Goal: Information Seeking & Learning: Learn about a topic

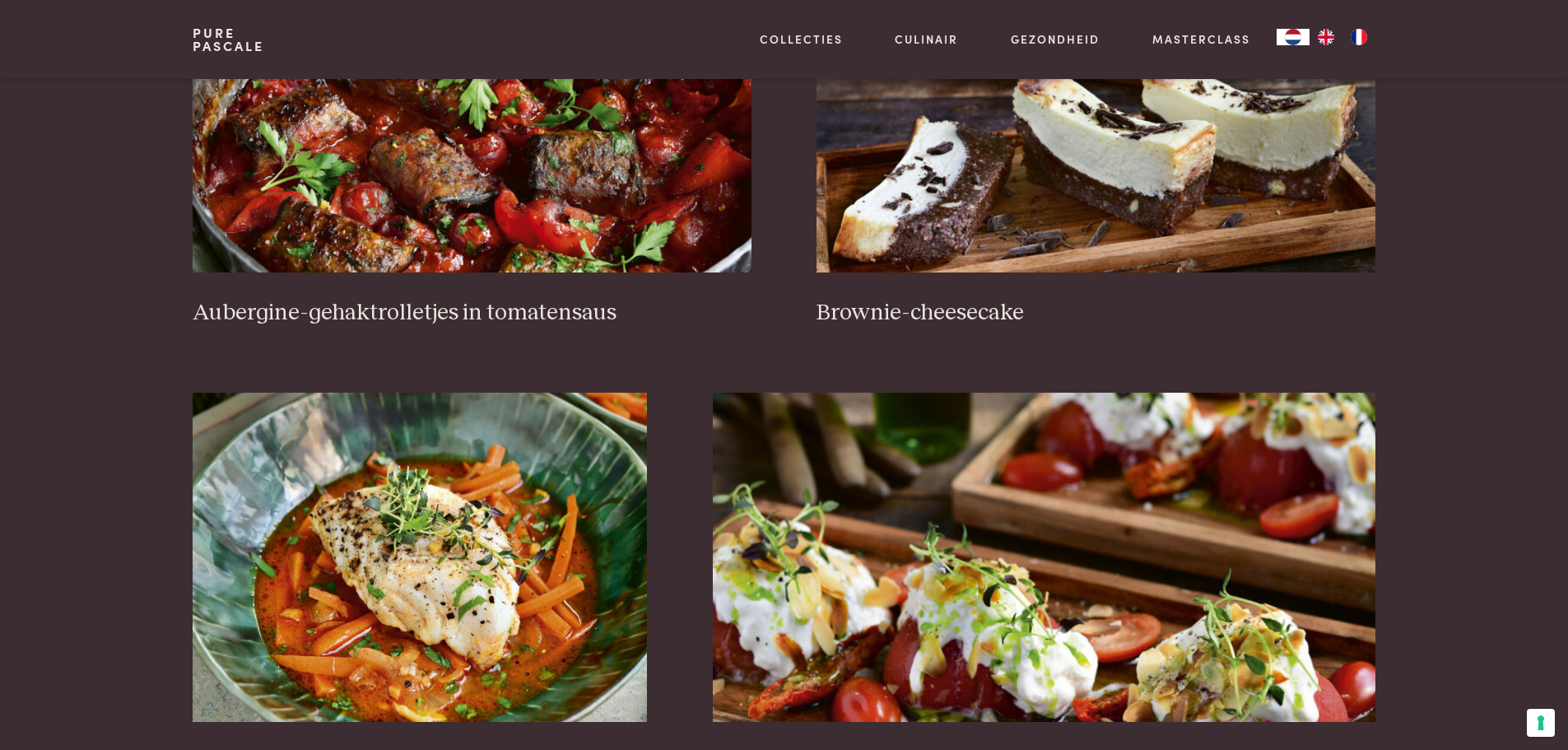
scroll to position [1070, 0]
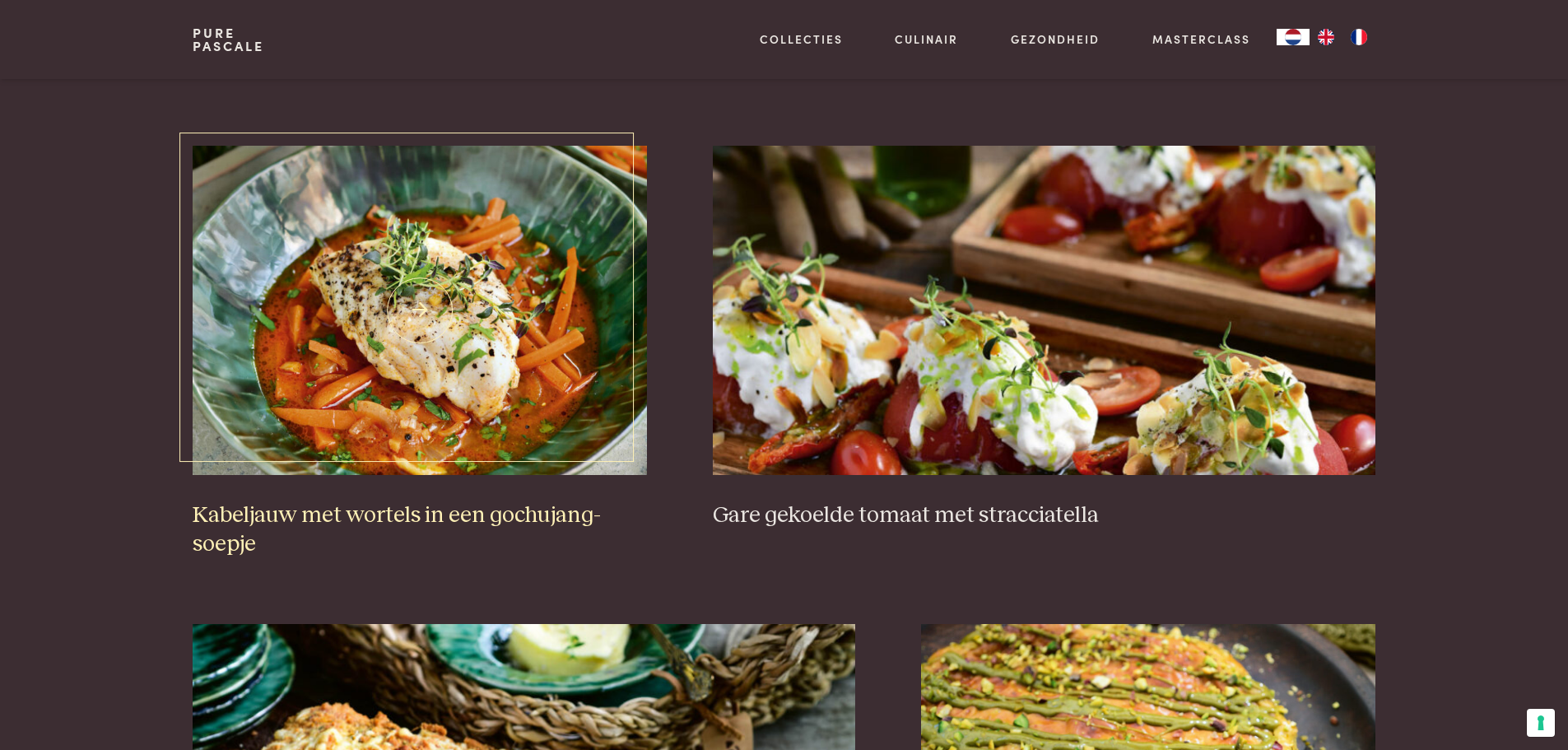
click at [482, 299] on img at bounding box center [420, 311] width 454 height 330
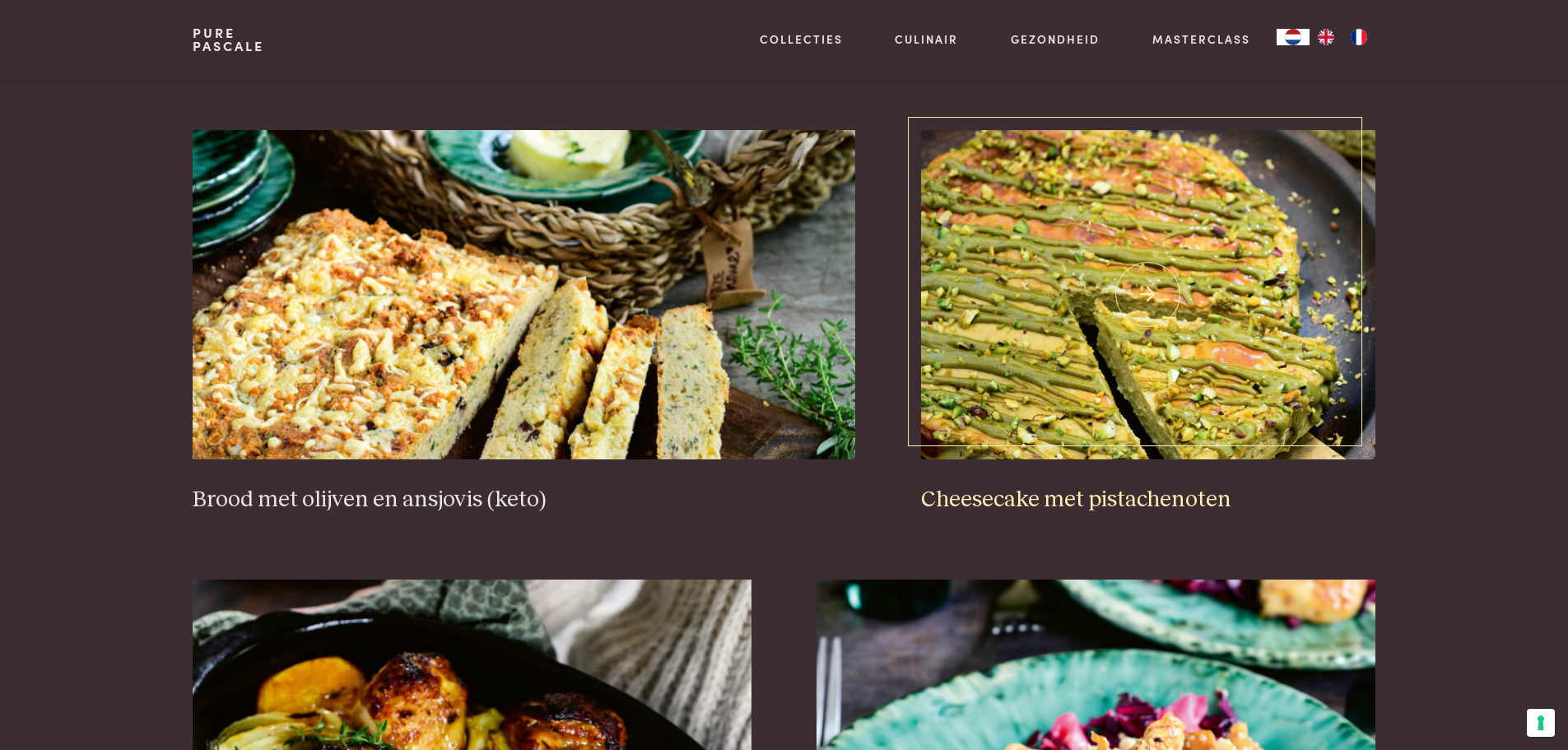
scroll to position [1646, 0]
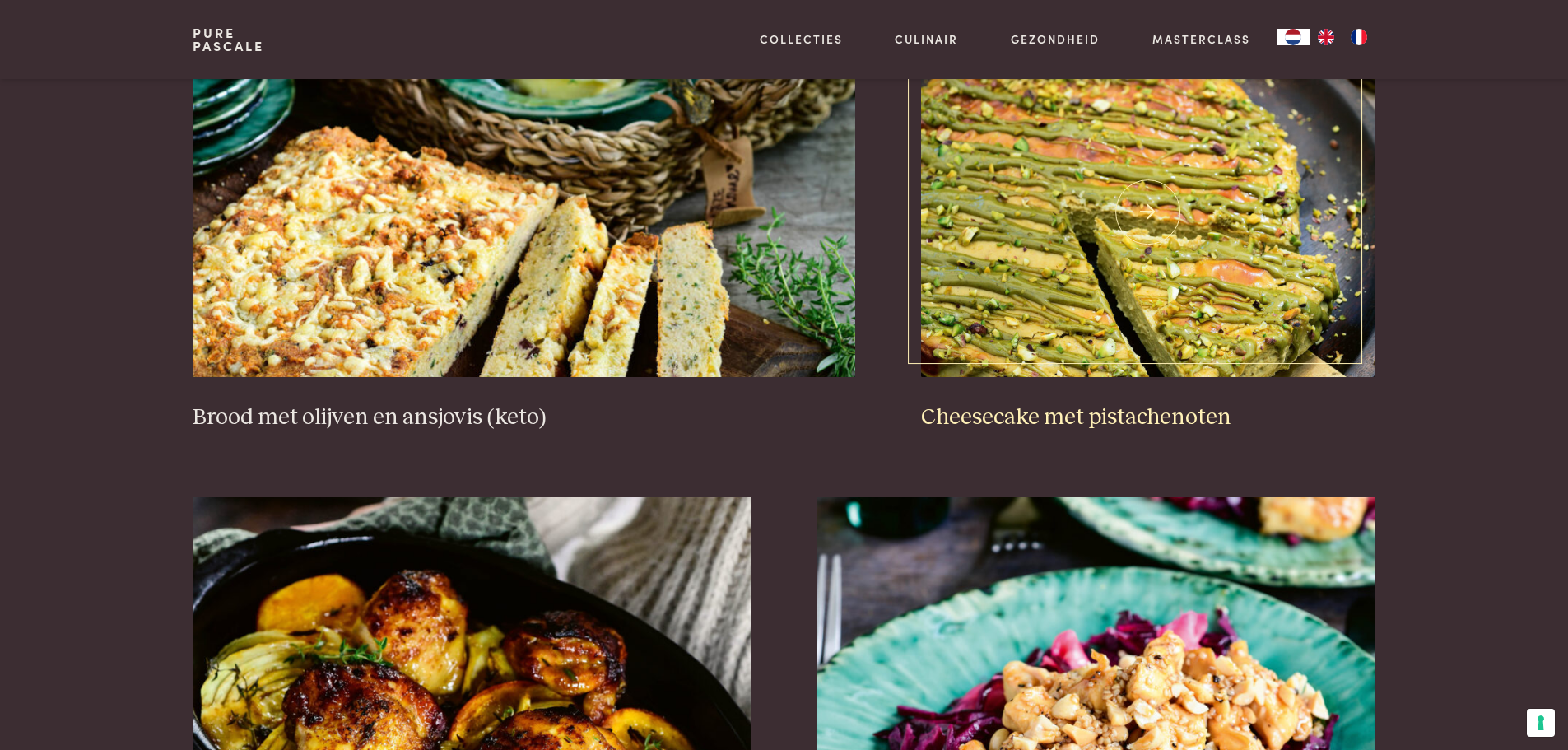
click at [1147, 290] on img at bounding box center [1148, 212] width 454 height 330
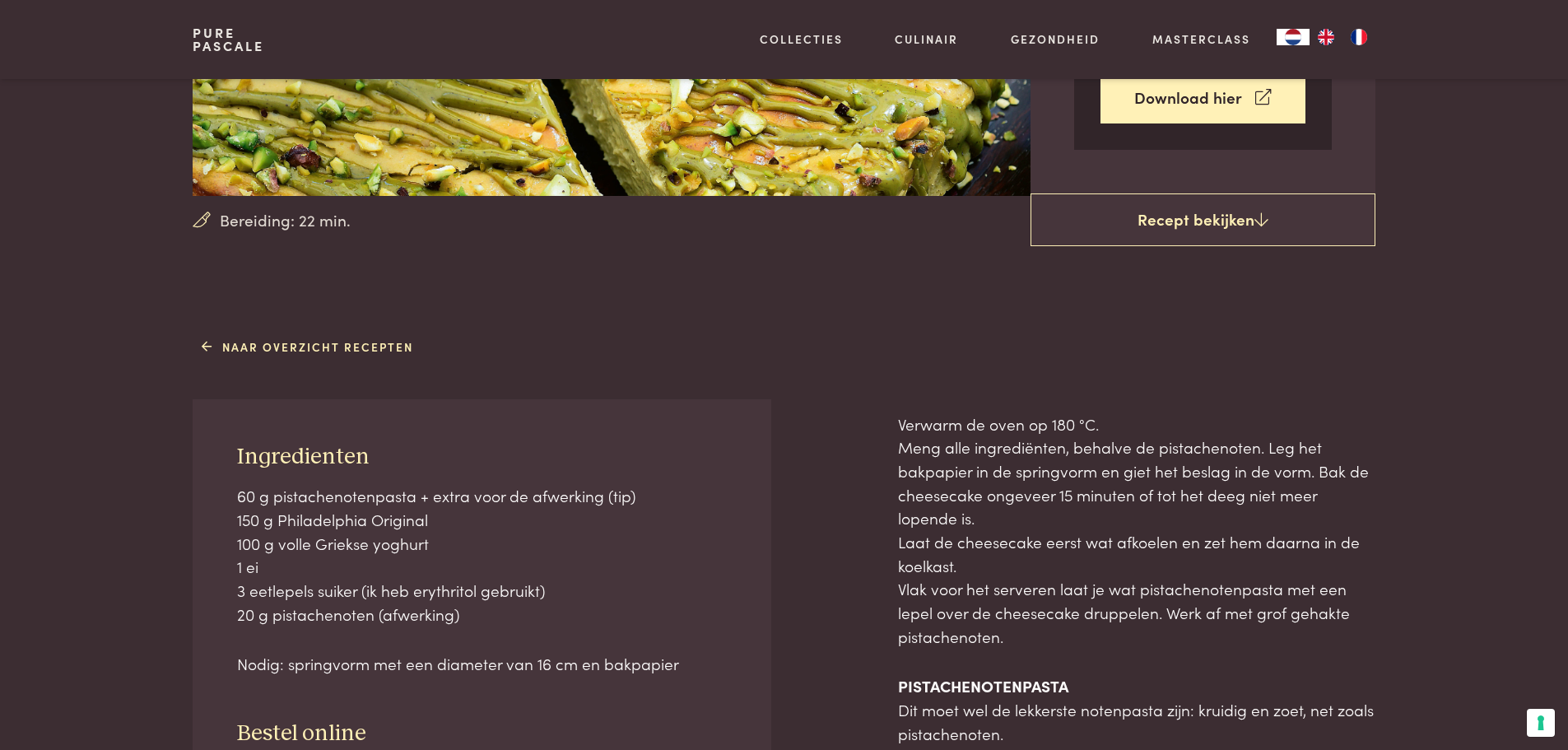
scroll to position [740, 0]
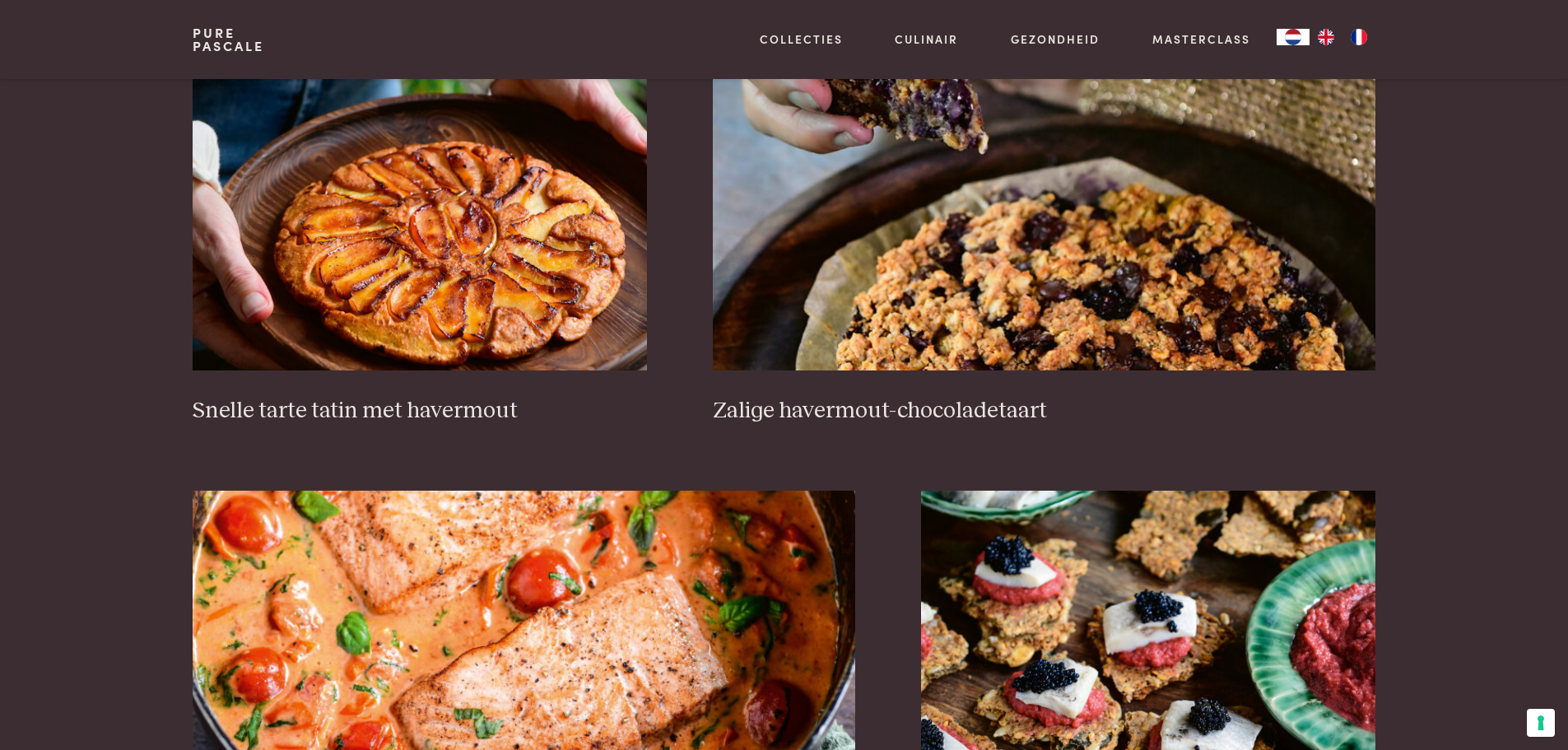
scroll to position [2716, 0]
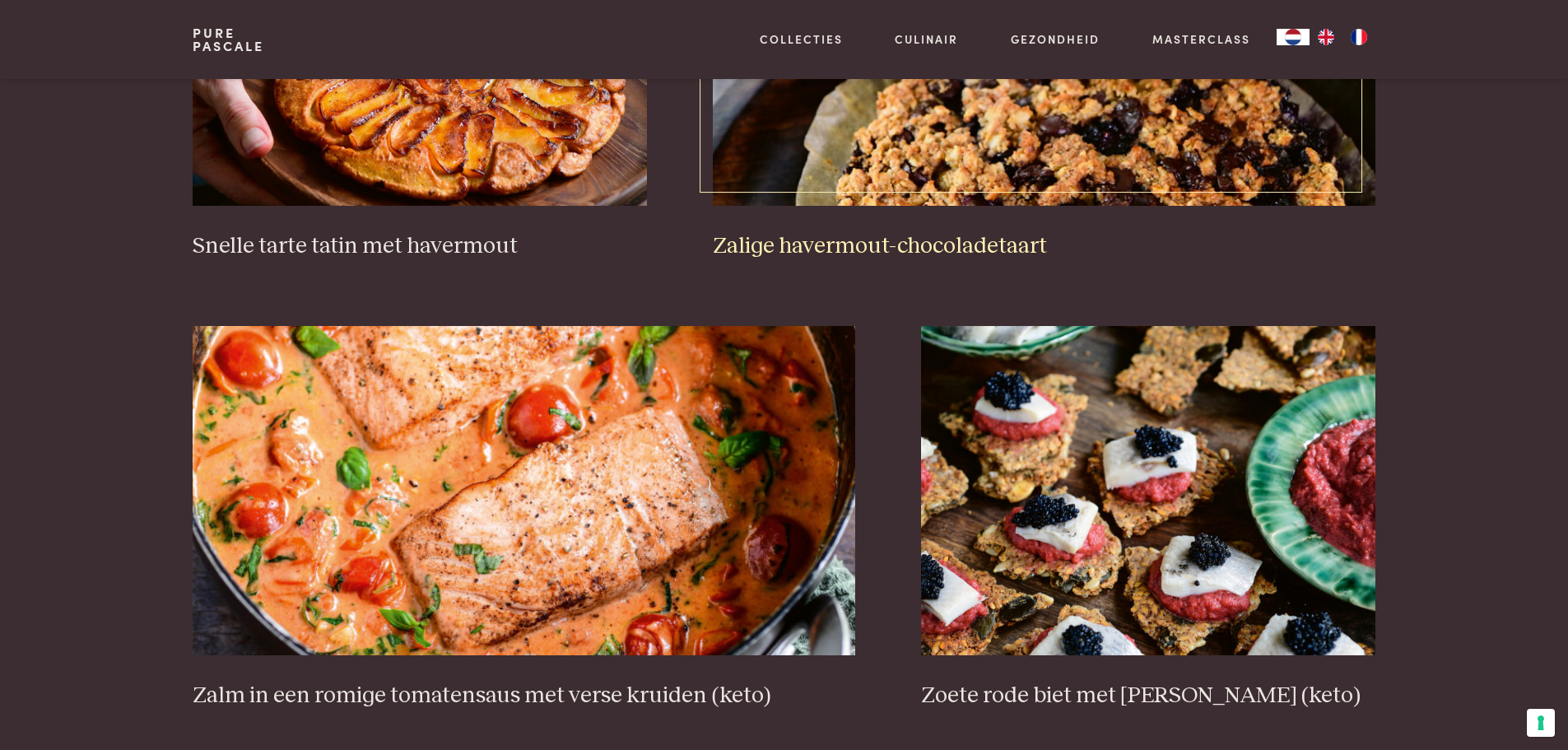
click at [1008, 169] on img at bounding box center [1044, 41] width 663 height 330
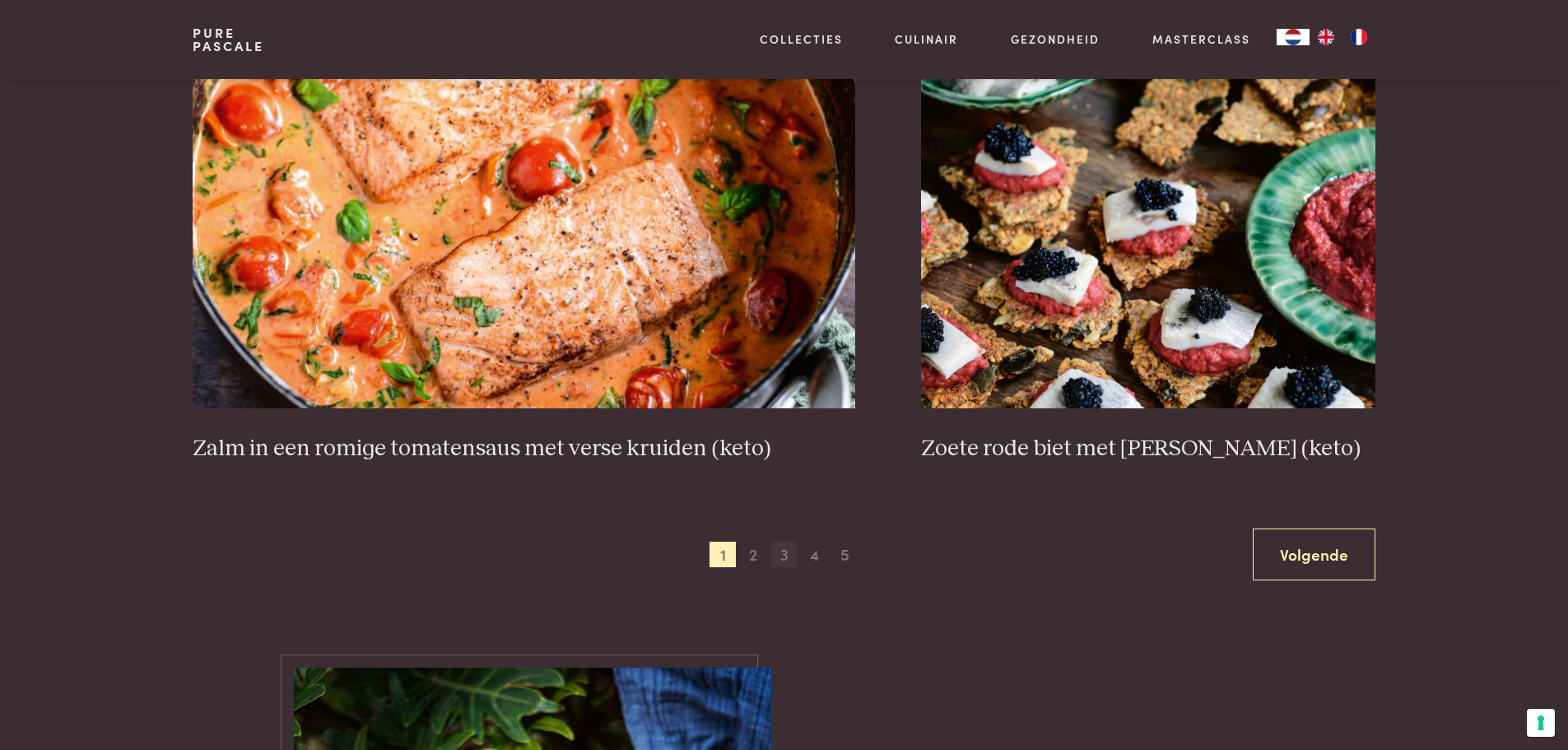
scroll to position [3209, 0]
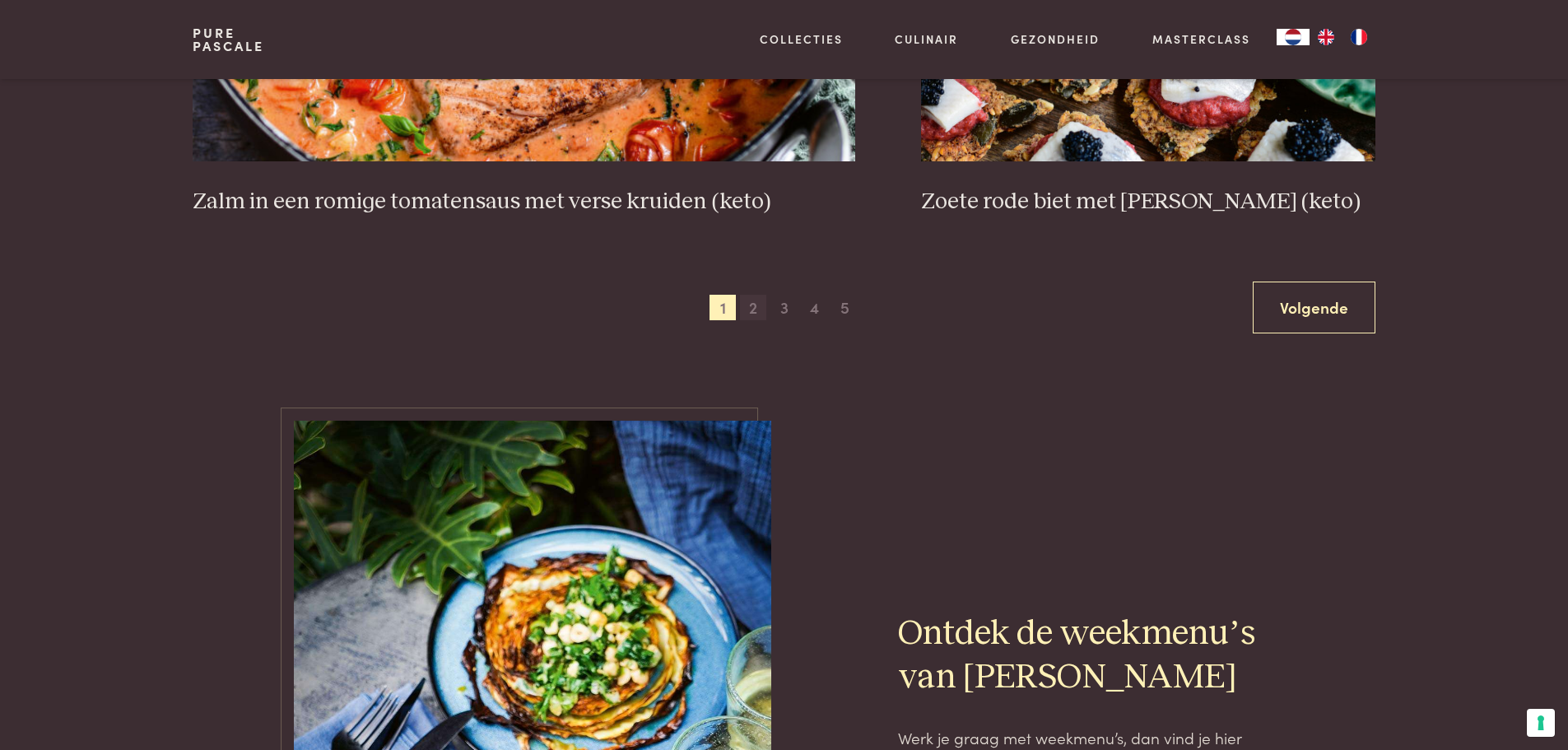
click at [752, 315] on span "2" at bounding box center [753, 308] width 27 height 27
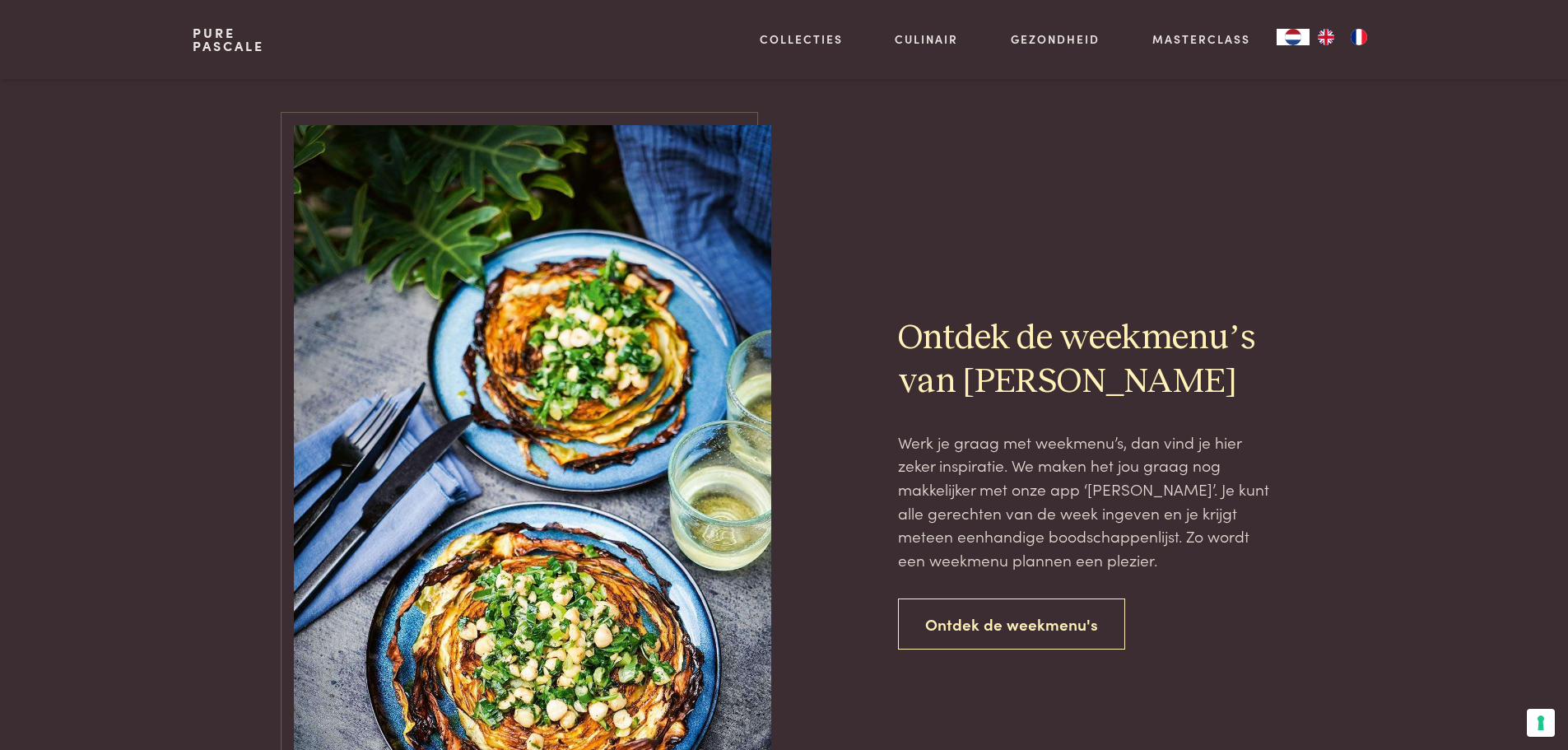
scroll to position [3340, 0]
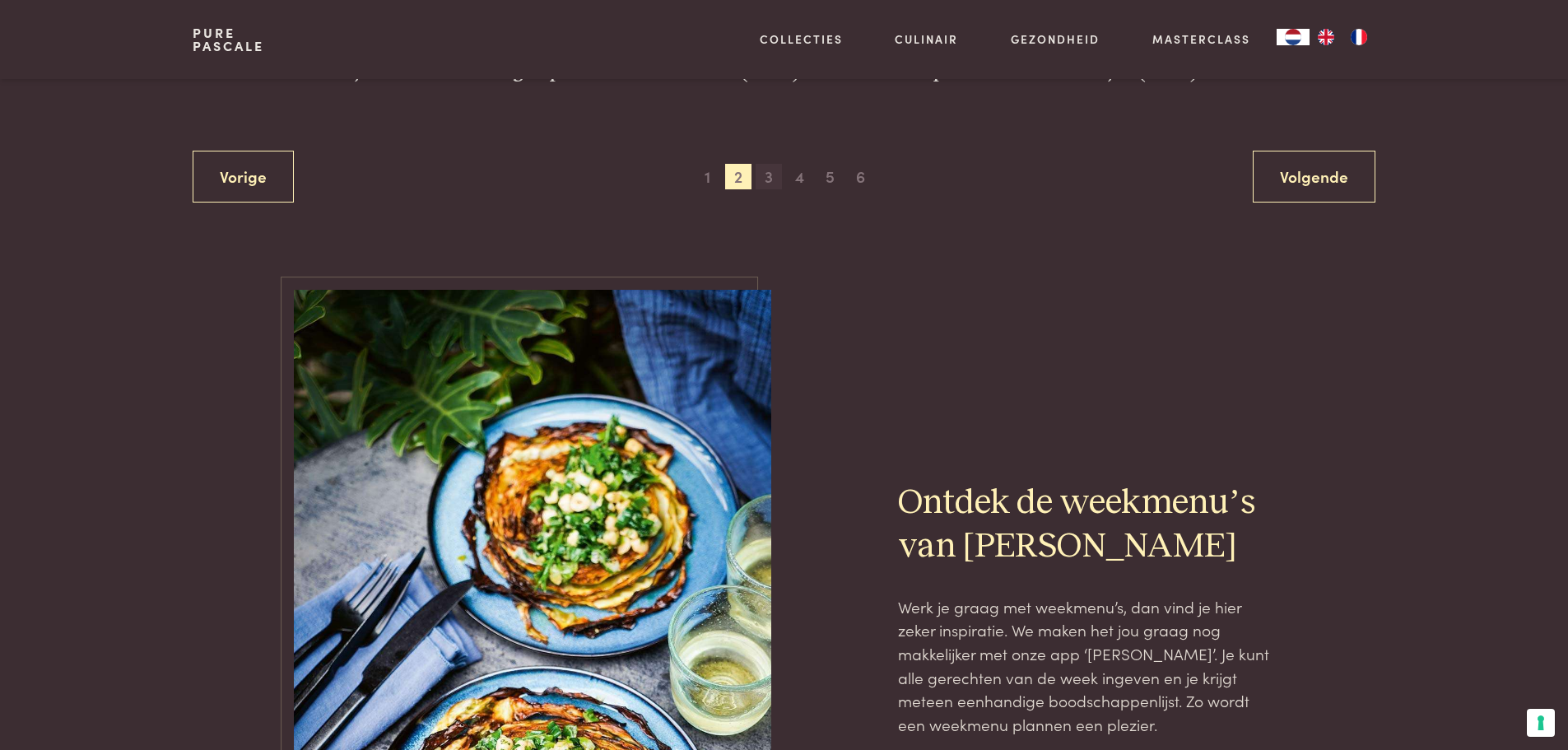
click at [770, 178] on span "3" at bounding box center [768, 177] width 27 height 27
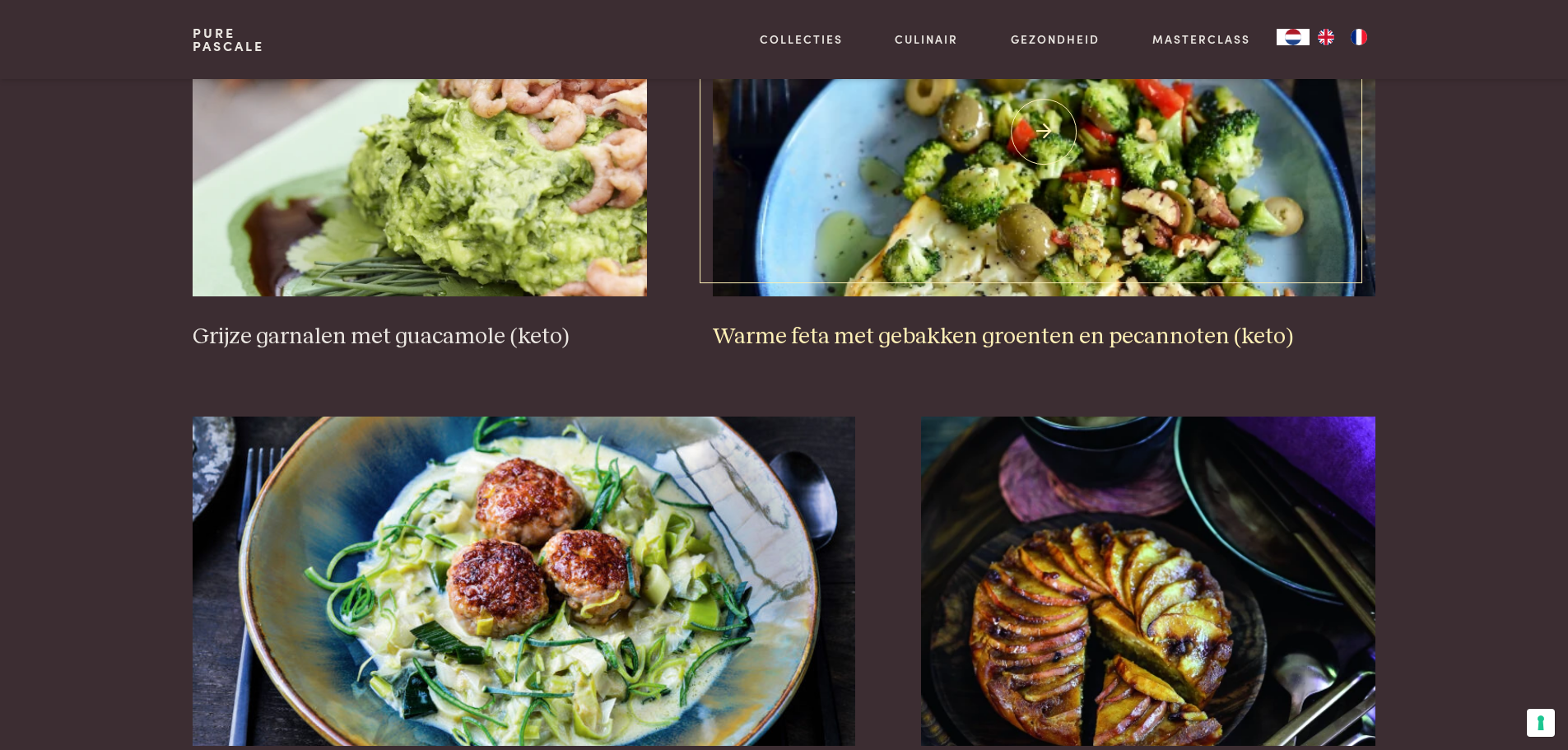
scroll to position [2929, 0]
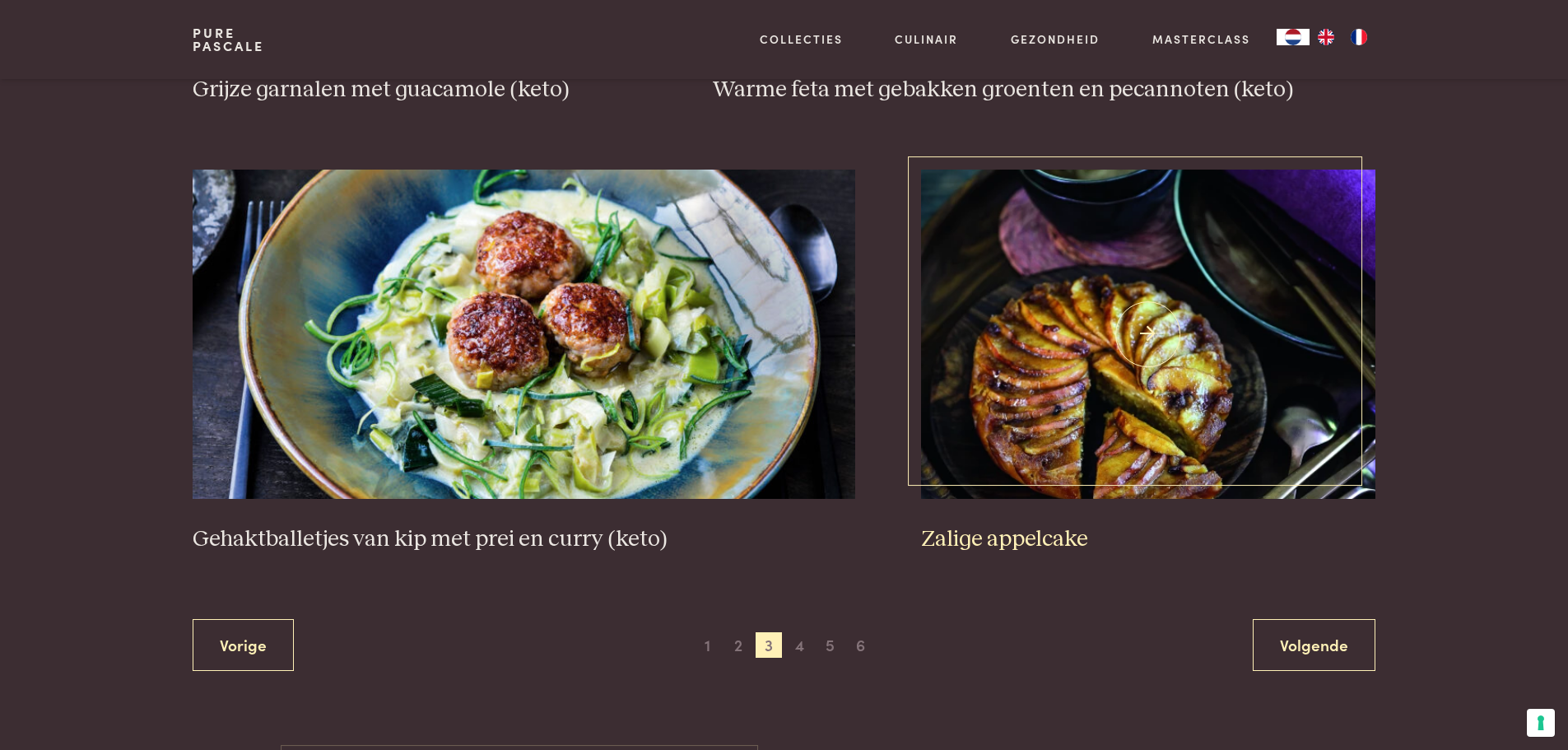
click at [1158, 453] on img at bounding box center [1148, 335] width 454 height 330
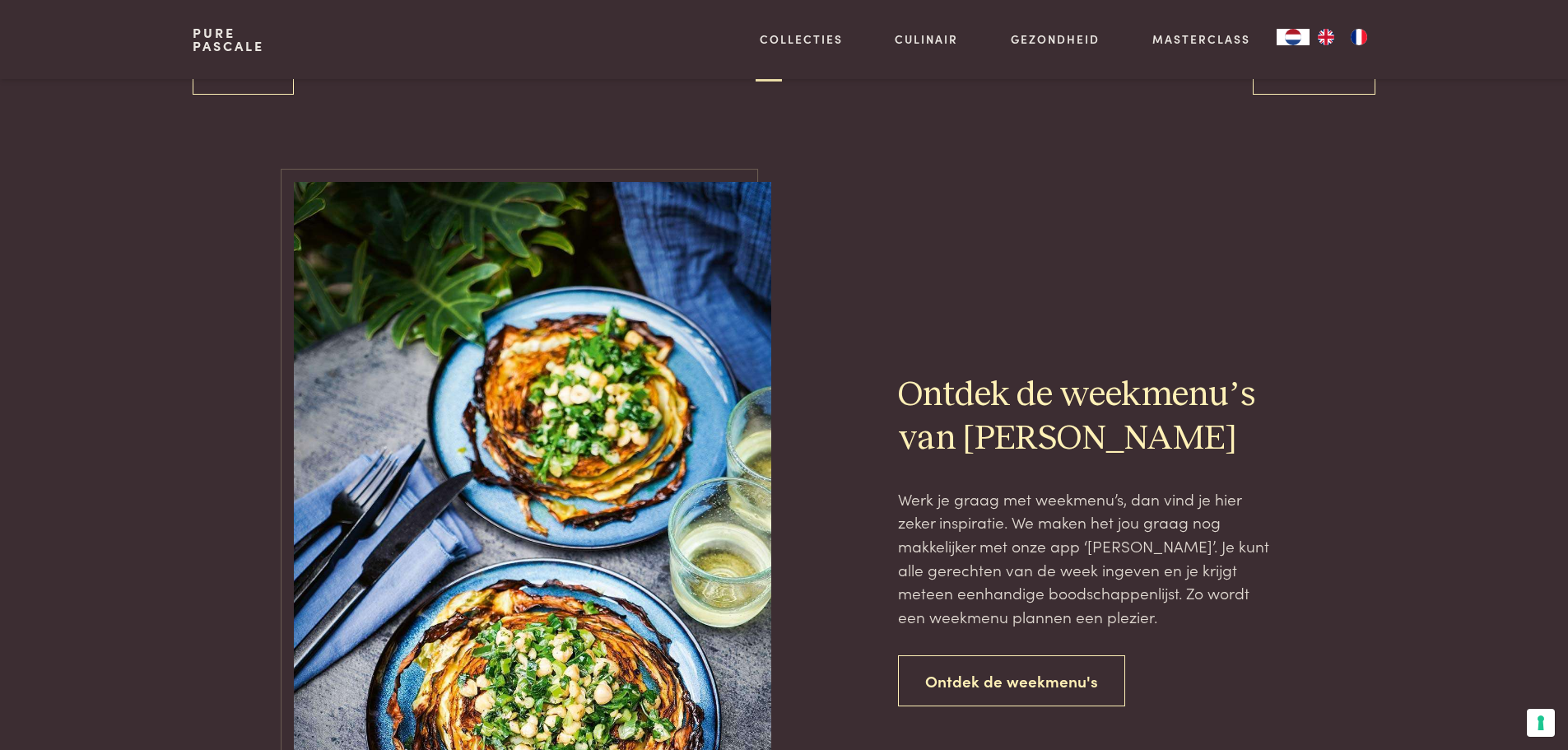
scroll to position [3176, 0]
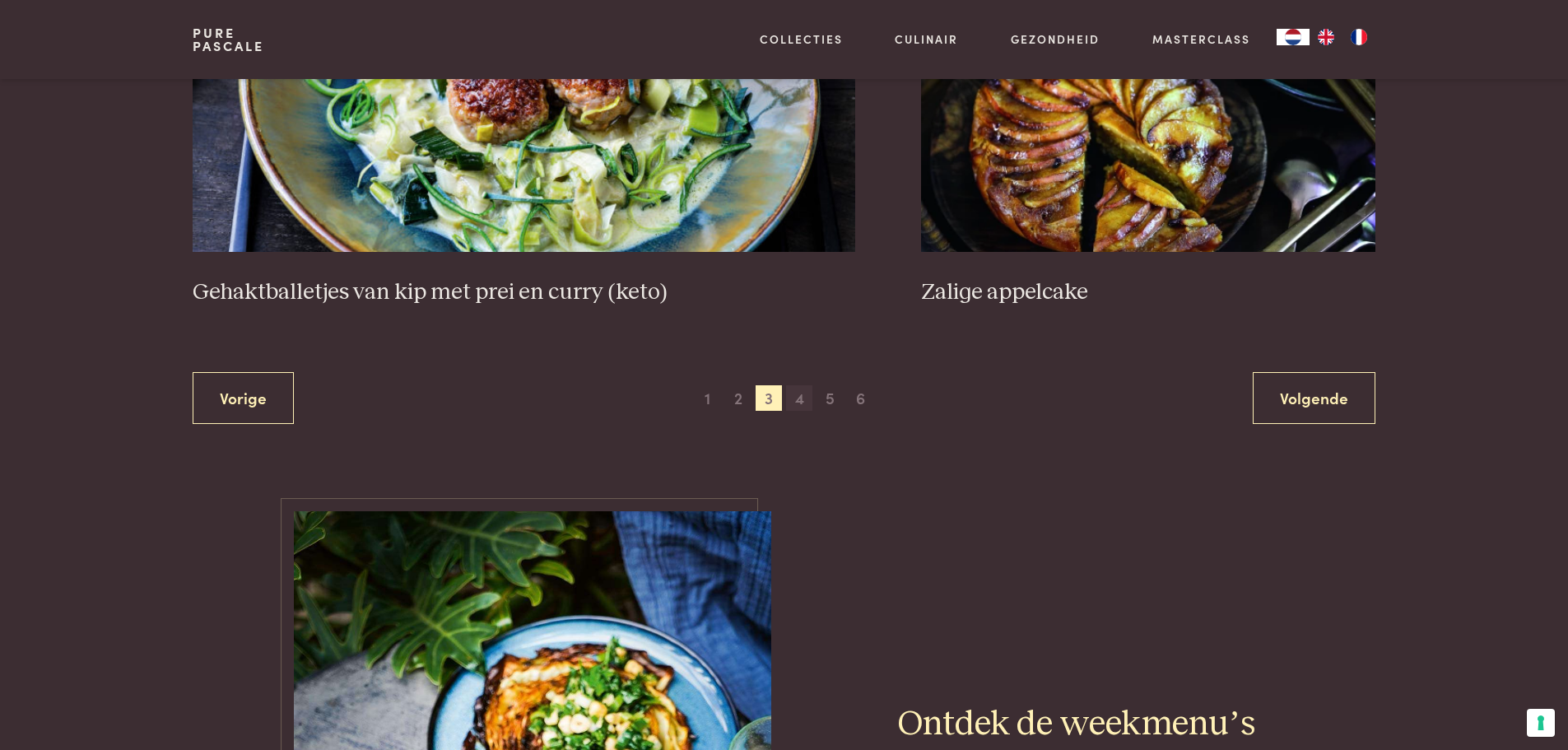
click at [798, 398] on span "4" at bounding box center [799, 398] width 27 height 27
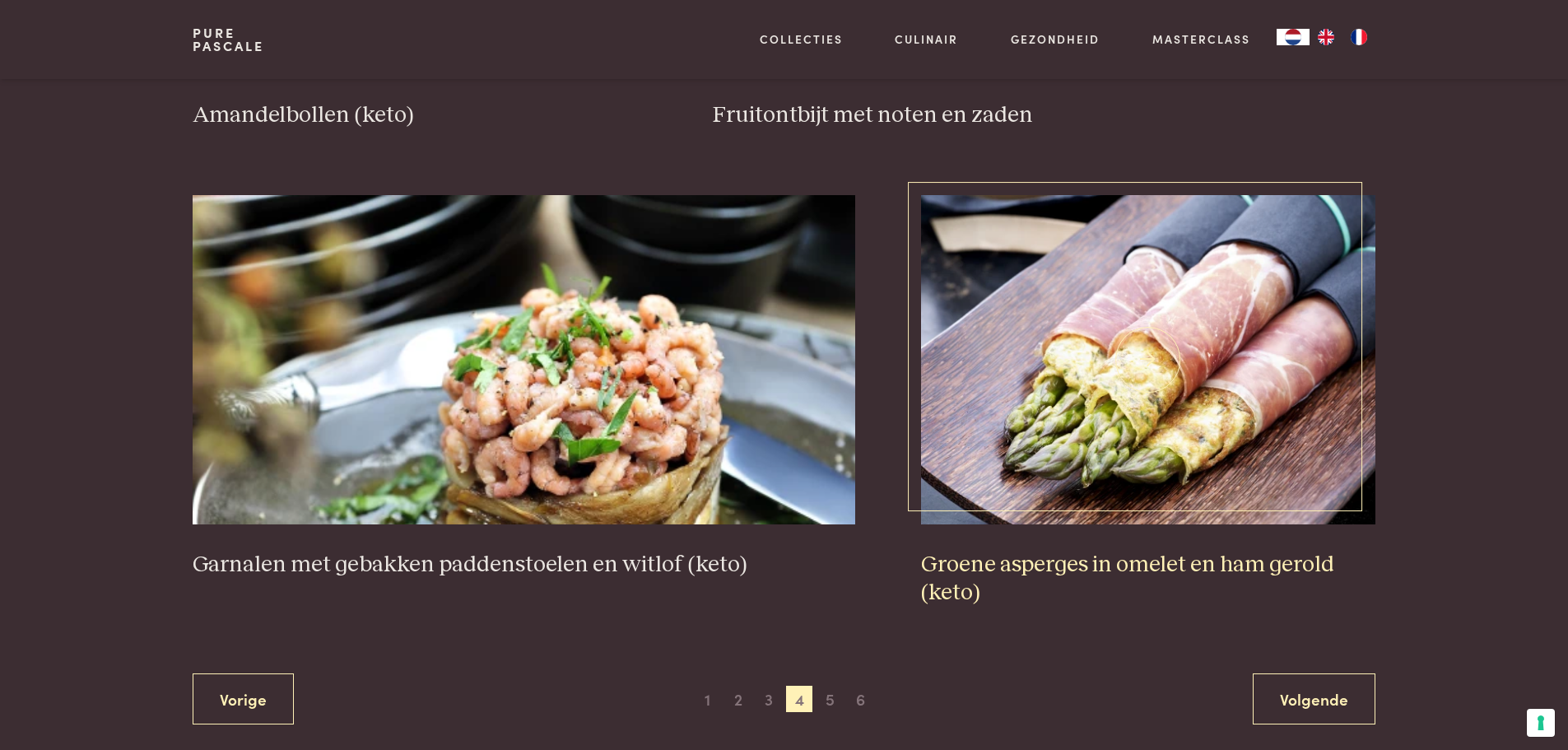
scroll to position [3093, 0]
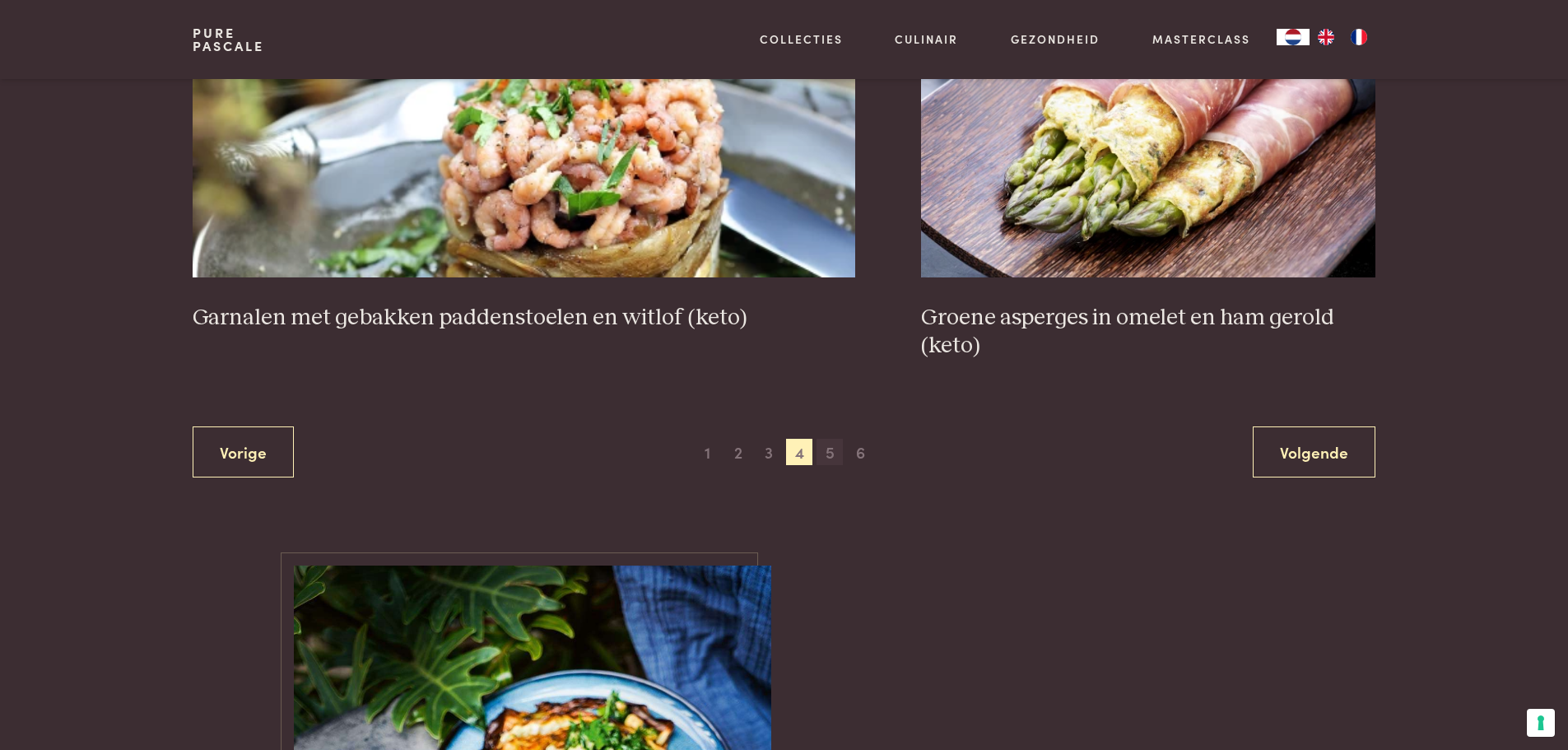
click at [830, 451] on span "5" at bounding box center [829, 451] width 27 height 27
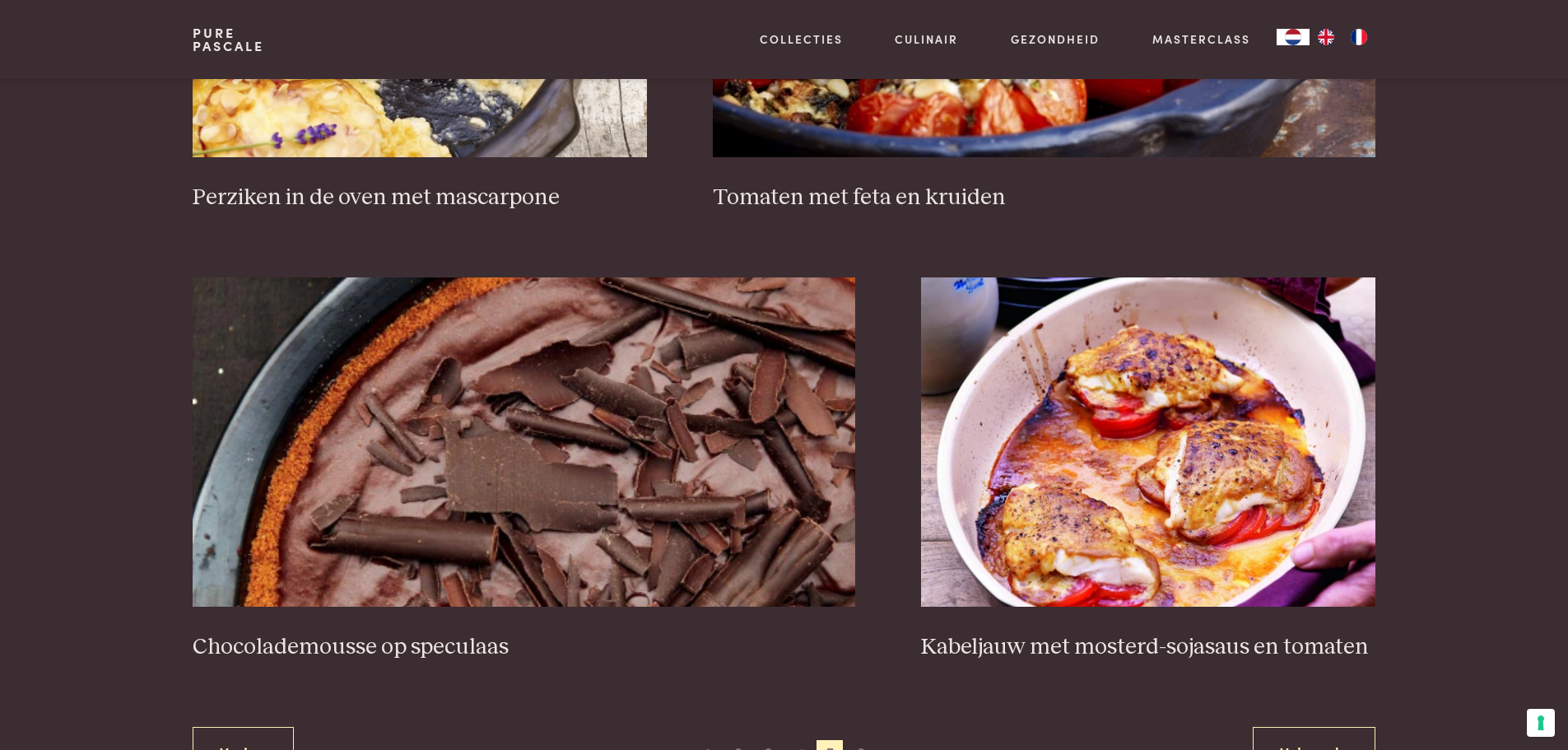
scroll to position [2846, 0]
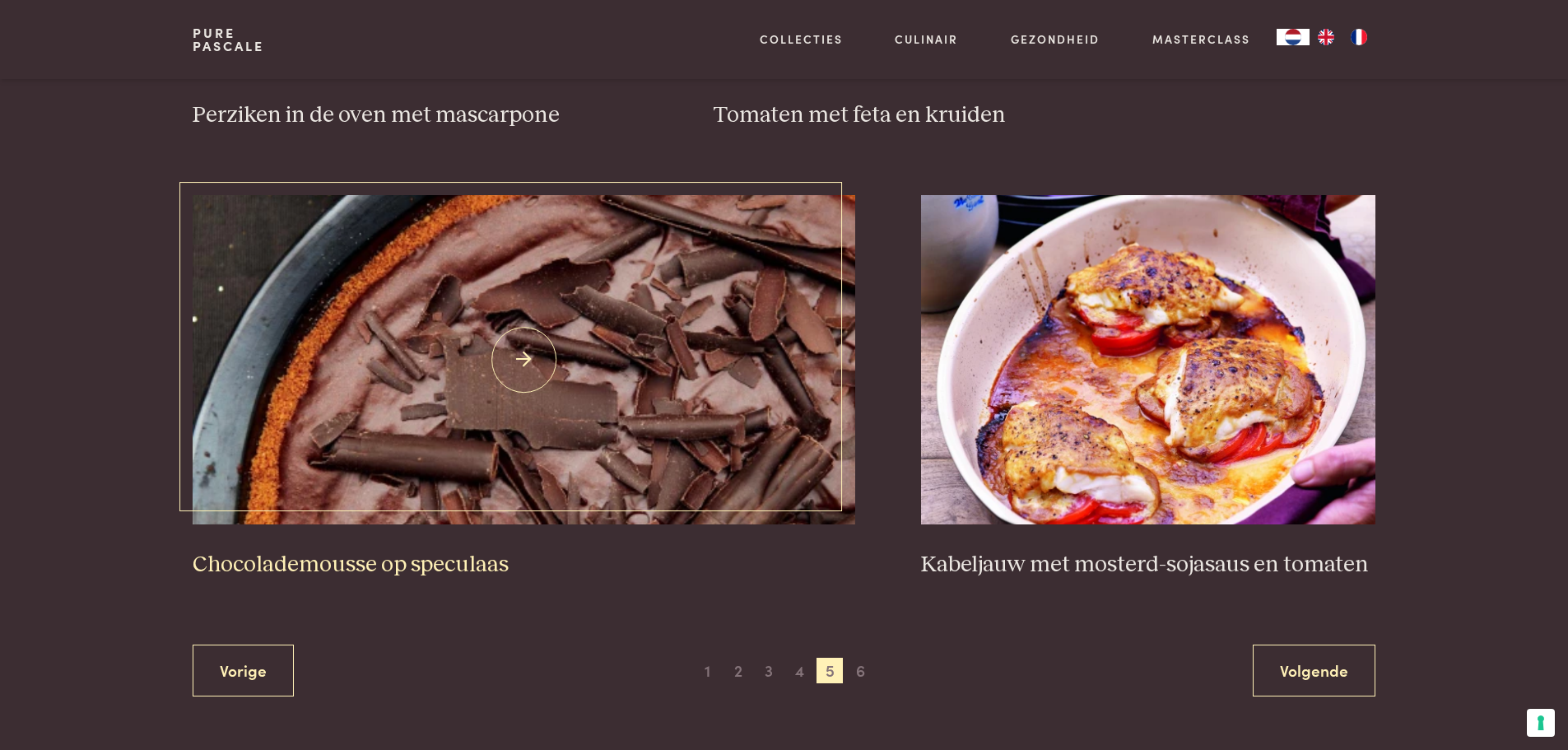
click at [776, 480] on img at bounding box center [523, 360] width 663 height 330
click at [765, 501] on img at bounding box center [523, 360] width 663 height 330
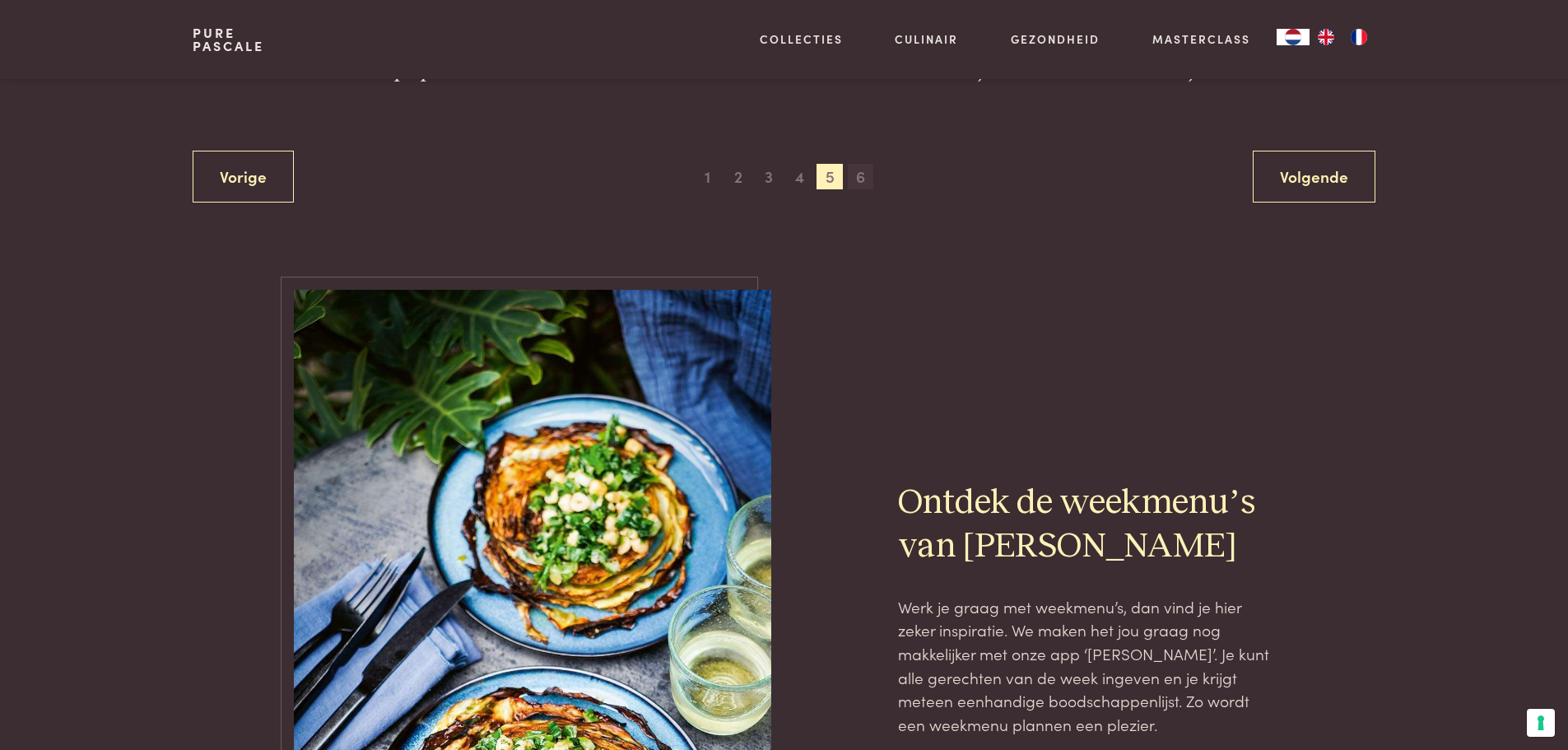
click at [849, 183] on span "6" at bounding box center [861, 177] width 27 height 27
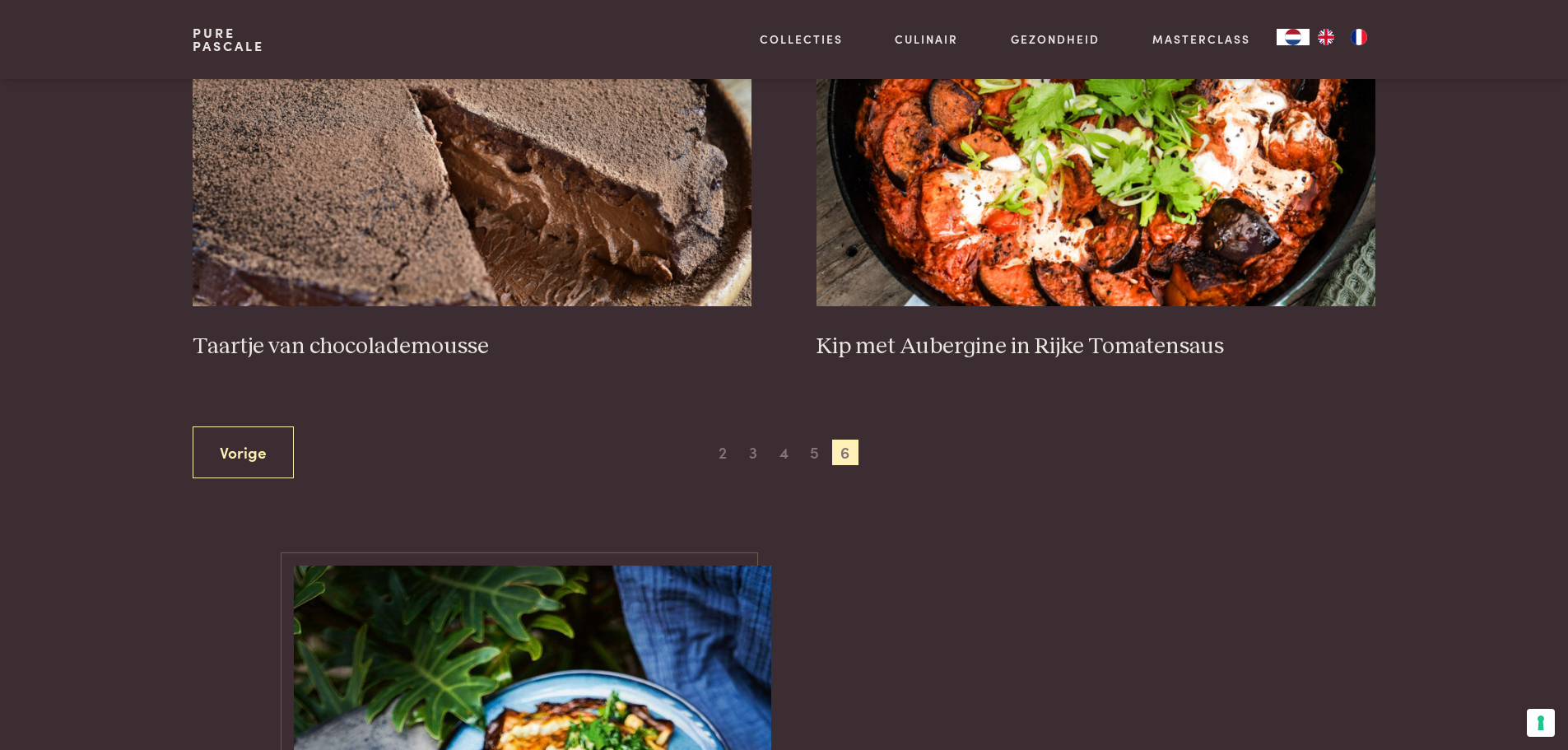
scroll to position [295, 0]
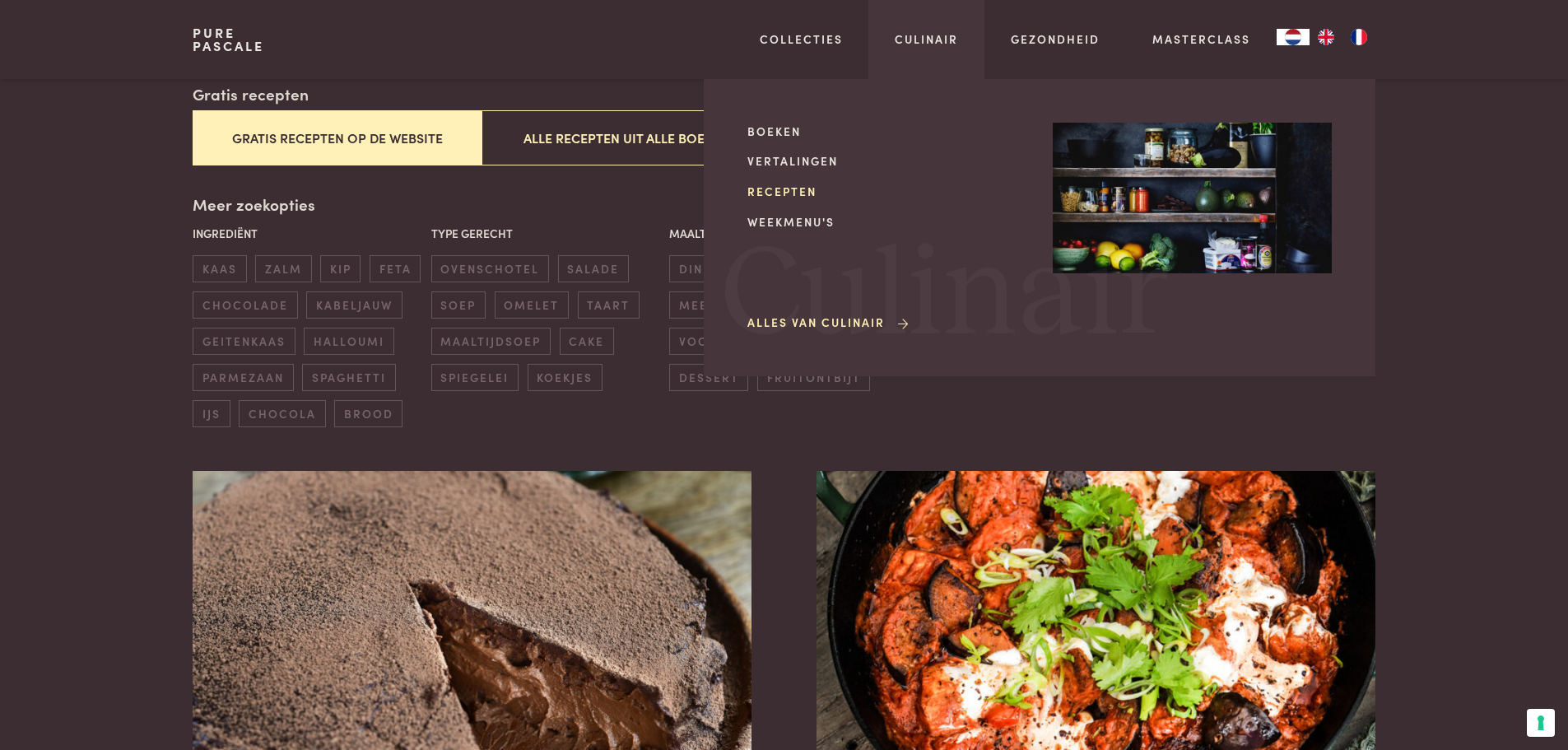
click at [797, 196] on link "Recepten" at bounding box center [887, 191] width 279 height 18
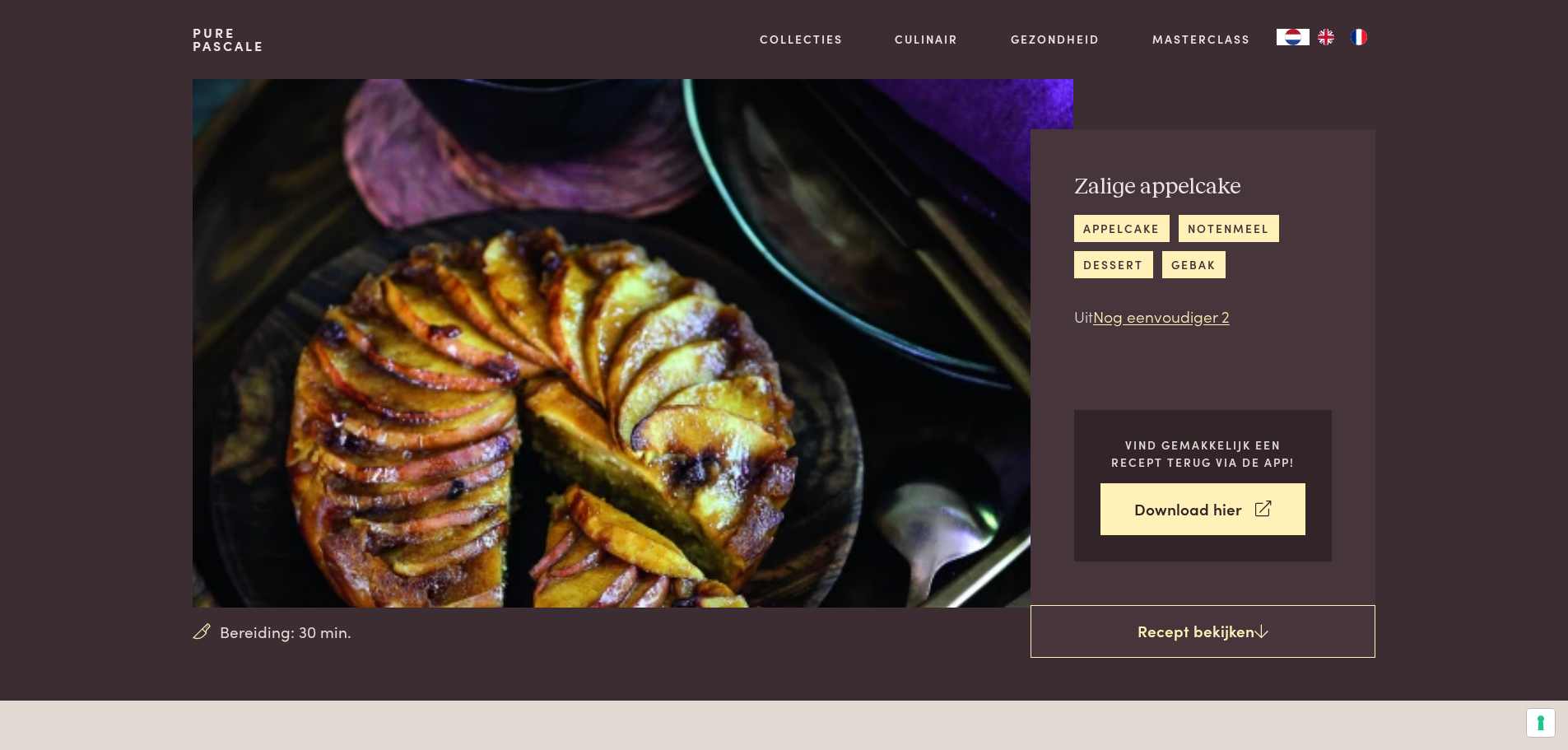
scroll to position [493, 0]
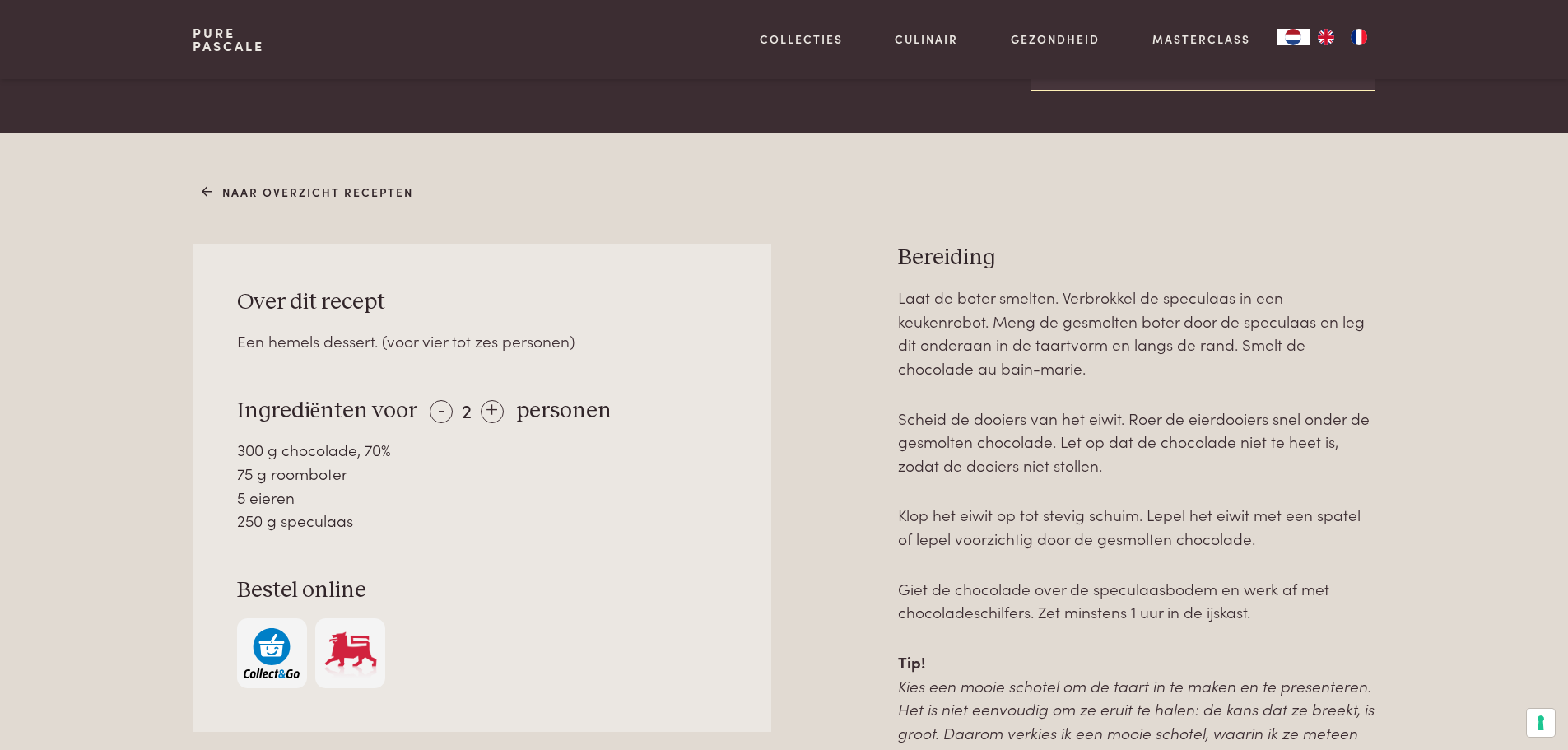
scroll to position [905, 0]
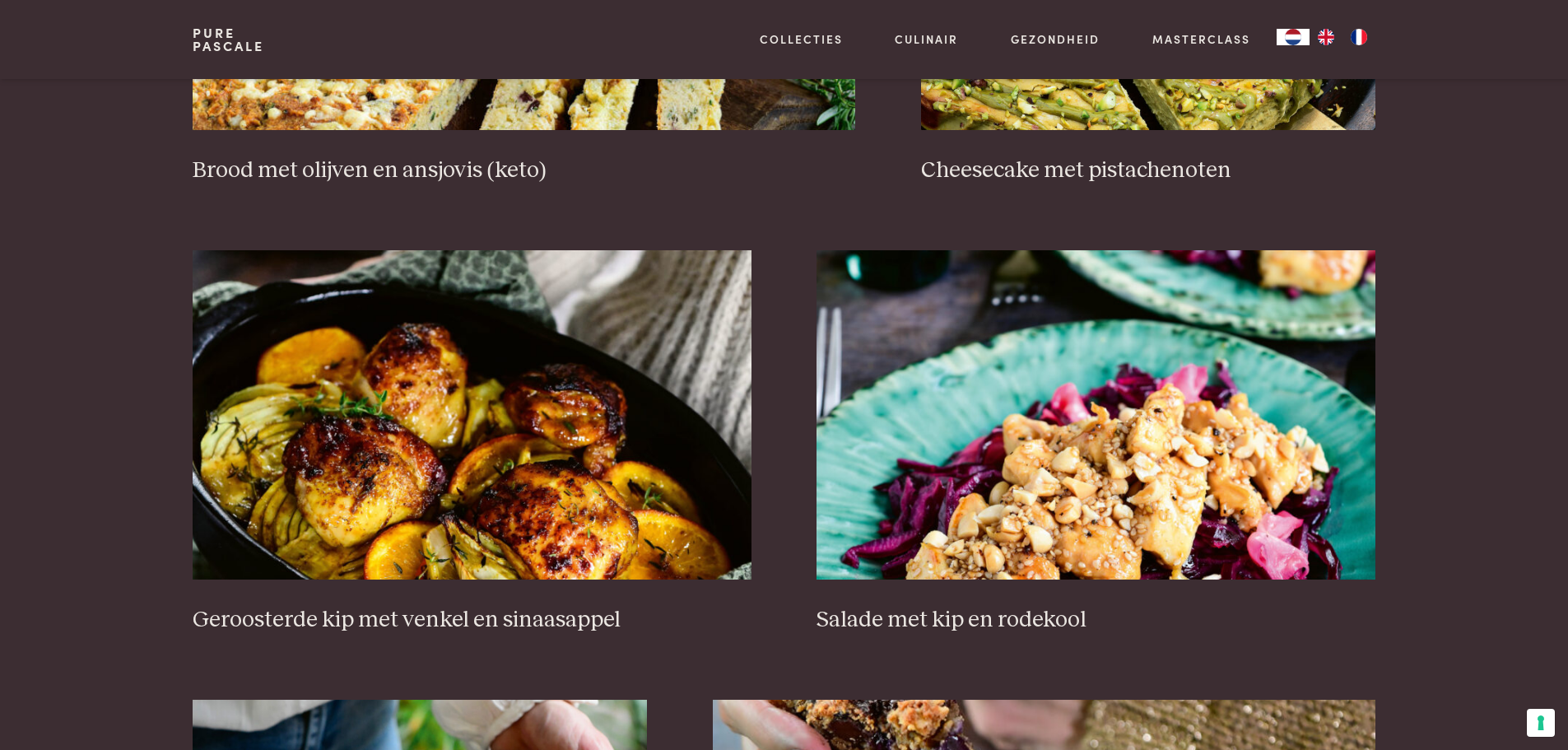
scroll to position [1728, 0]
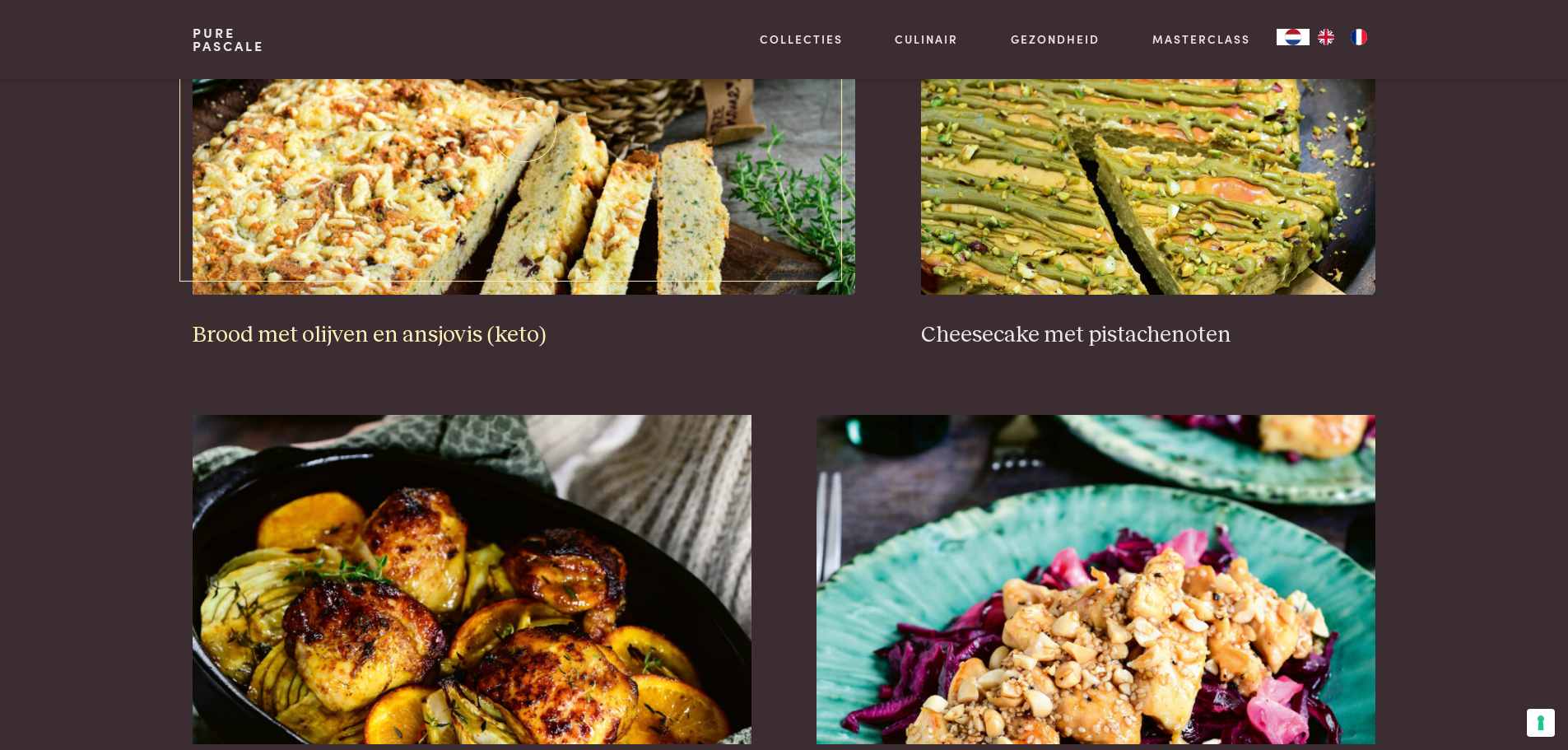
click at [792, 185] on img at bounding box center [523, 130] width 663 height 330
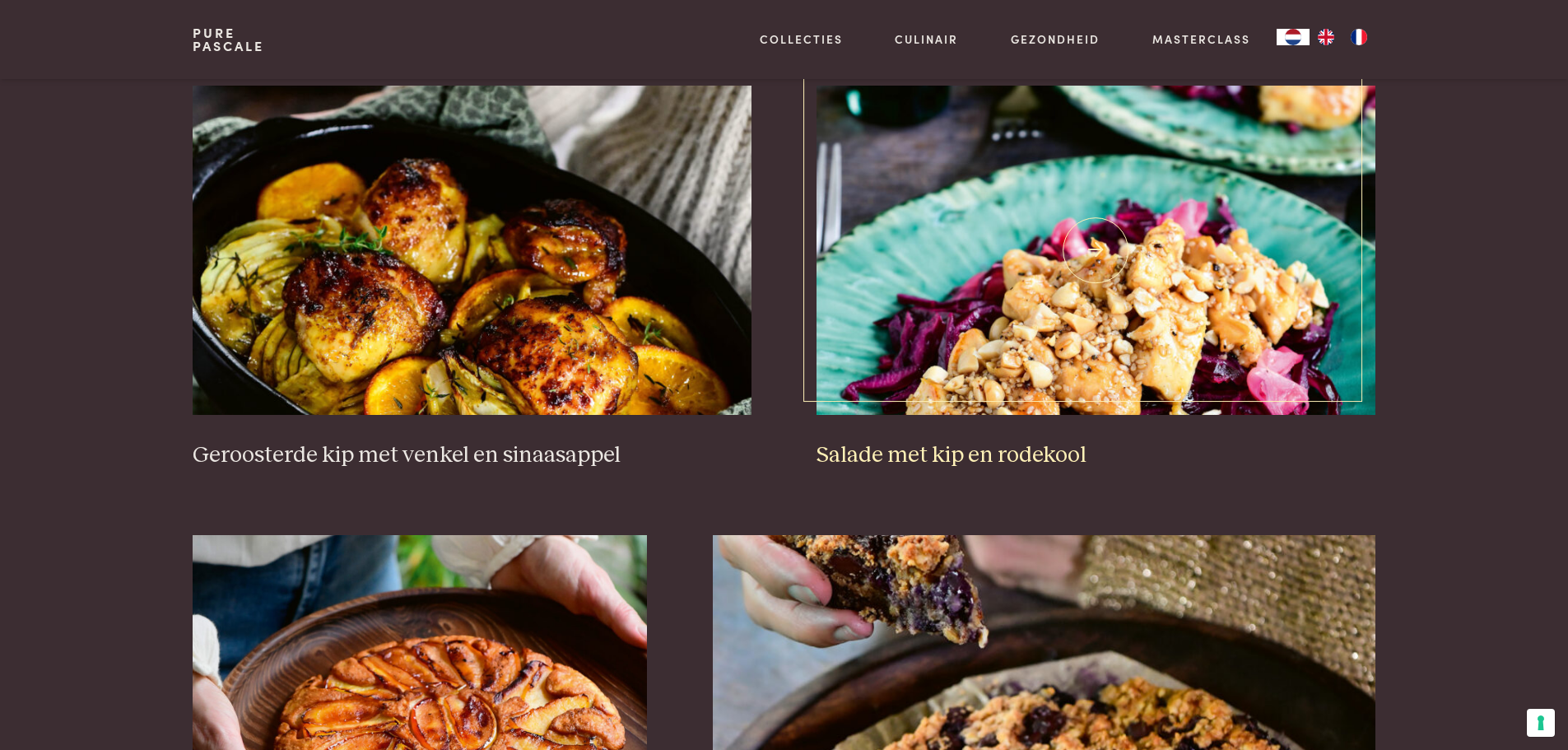
scroll to position [2469, 0]
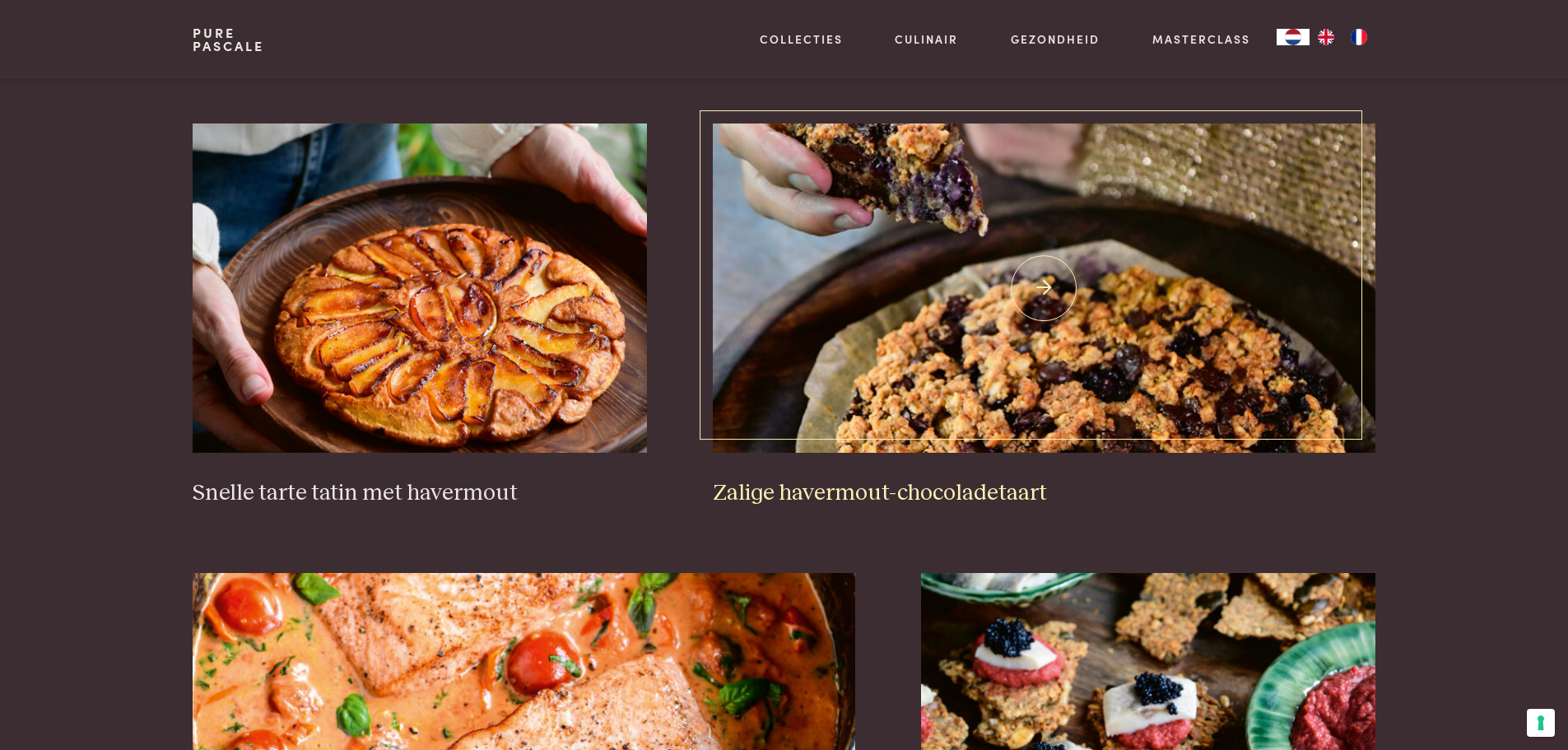
click at [1158, 290] on img at bounding box center [1044, 288] width 663 height 330
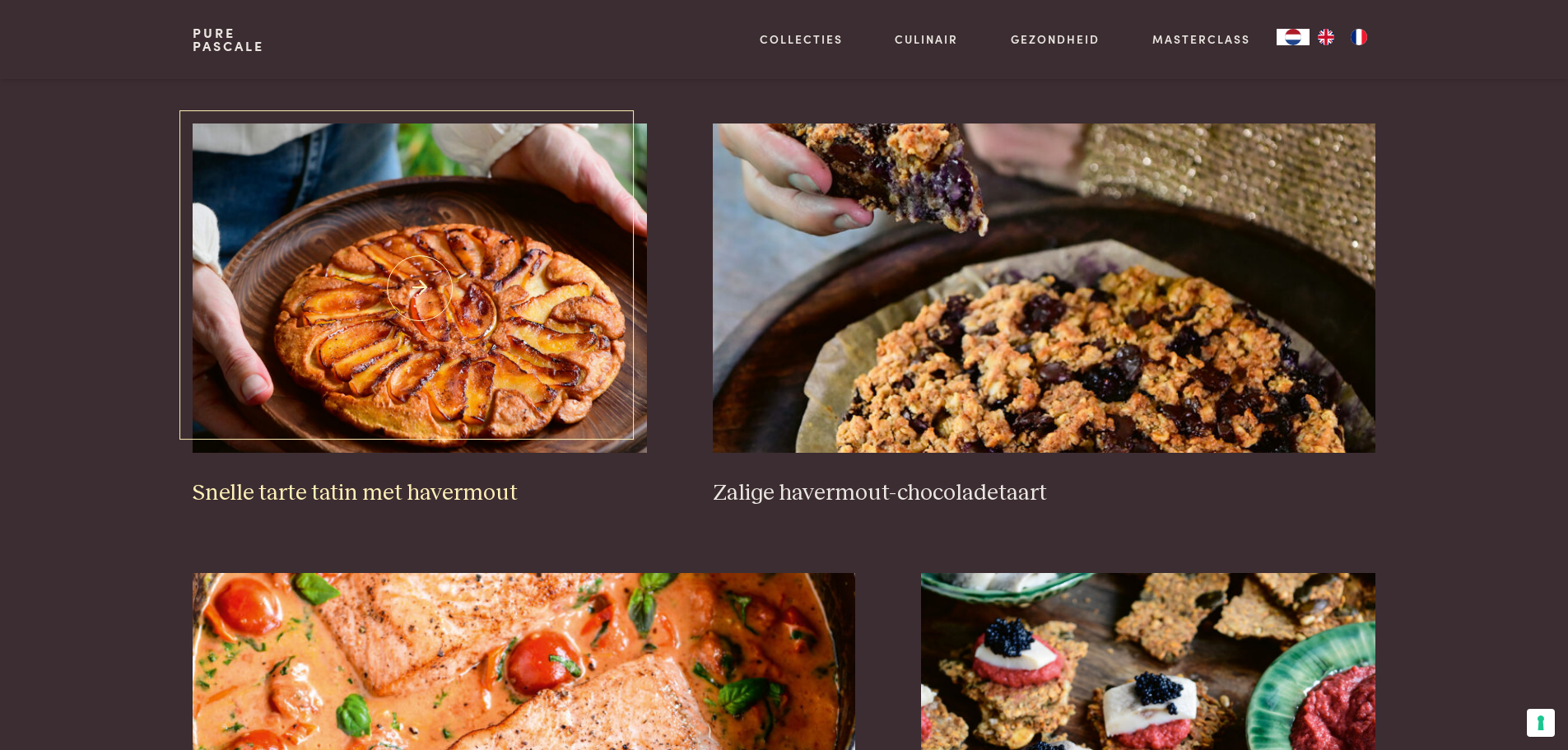
click at [454, 344] on img at bounding box center [420, 288] width 454 height 330
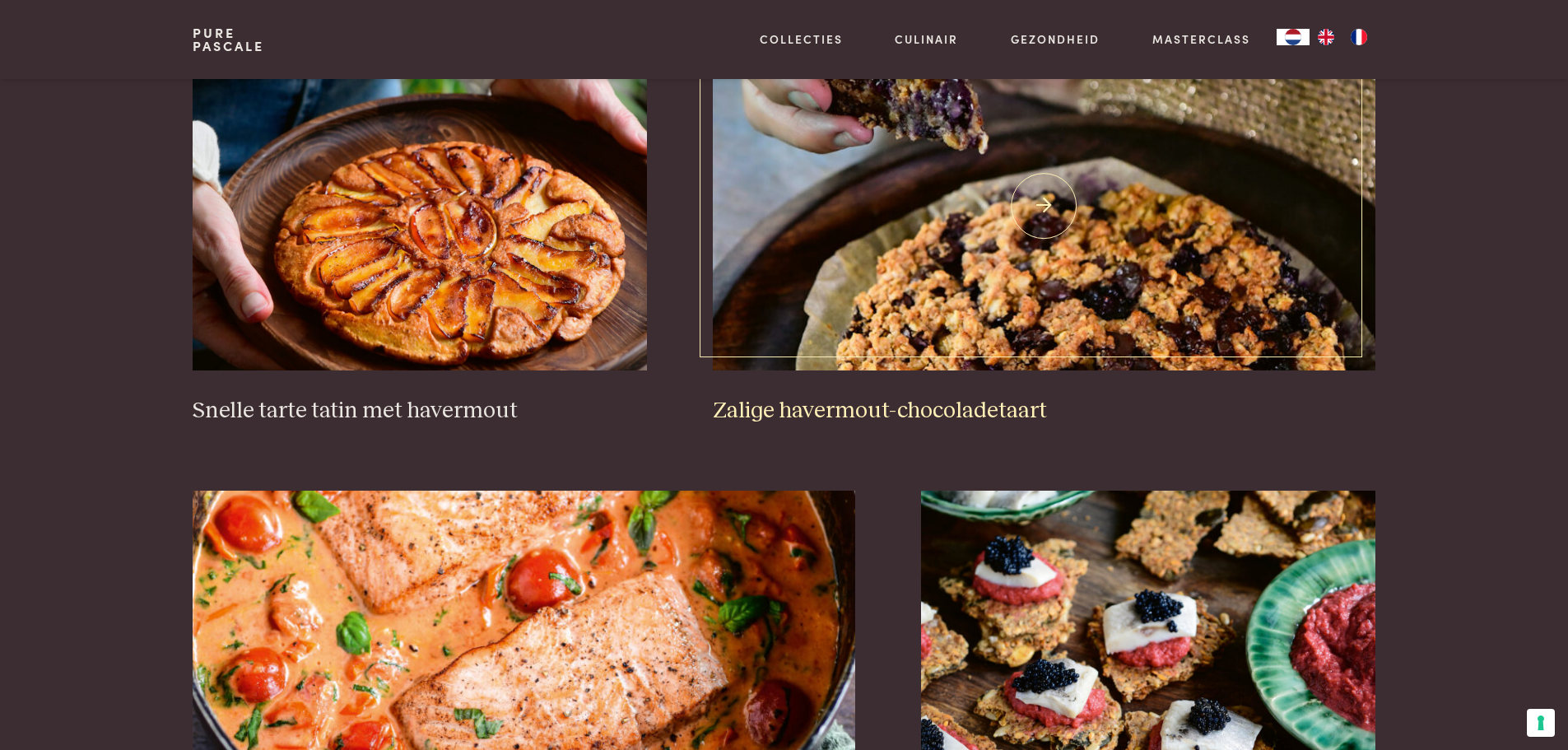
scroll to position [2716, 0]
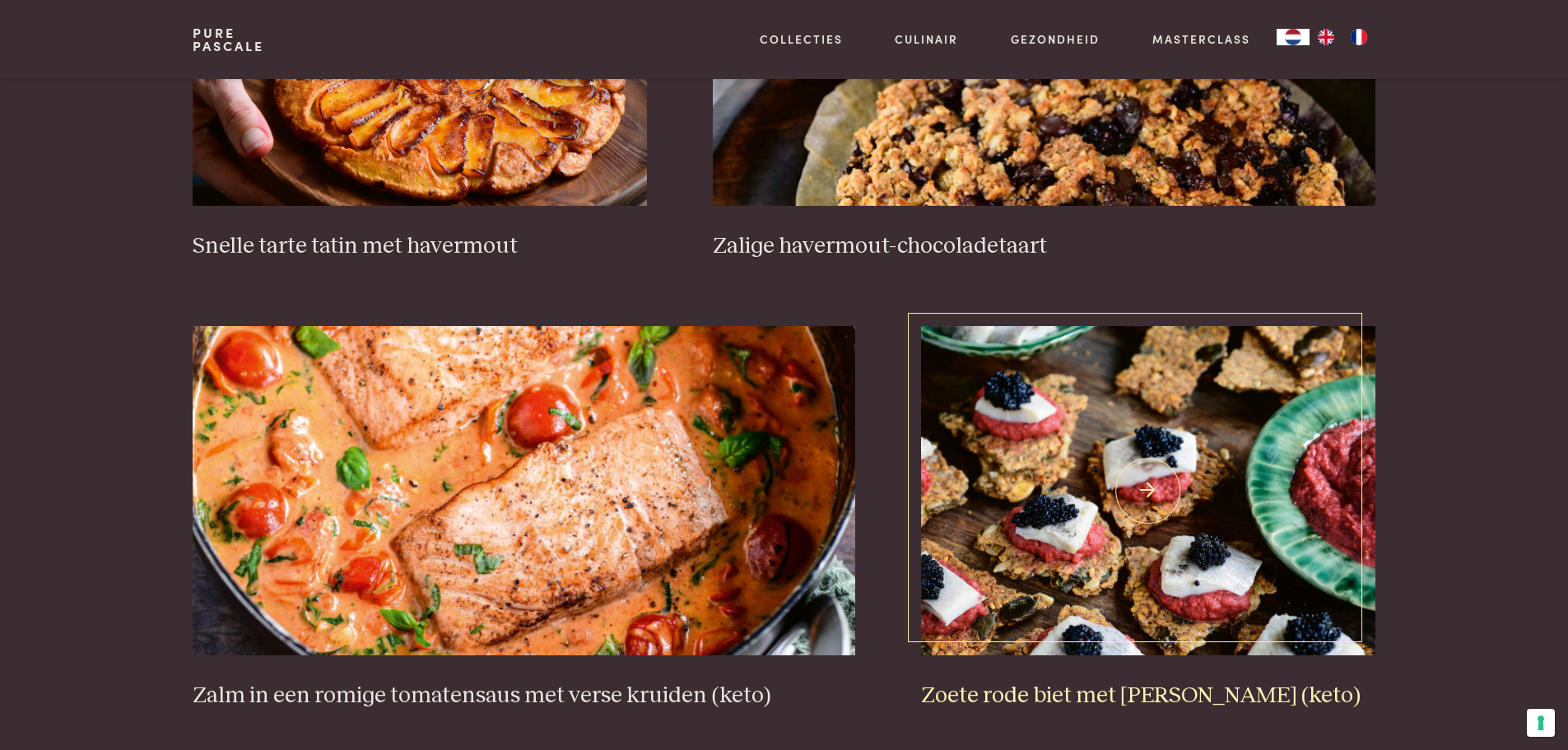
click at [1097, 526] on img at bounding box center [1148, 490] width 454 height 330
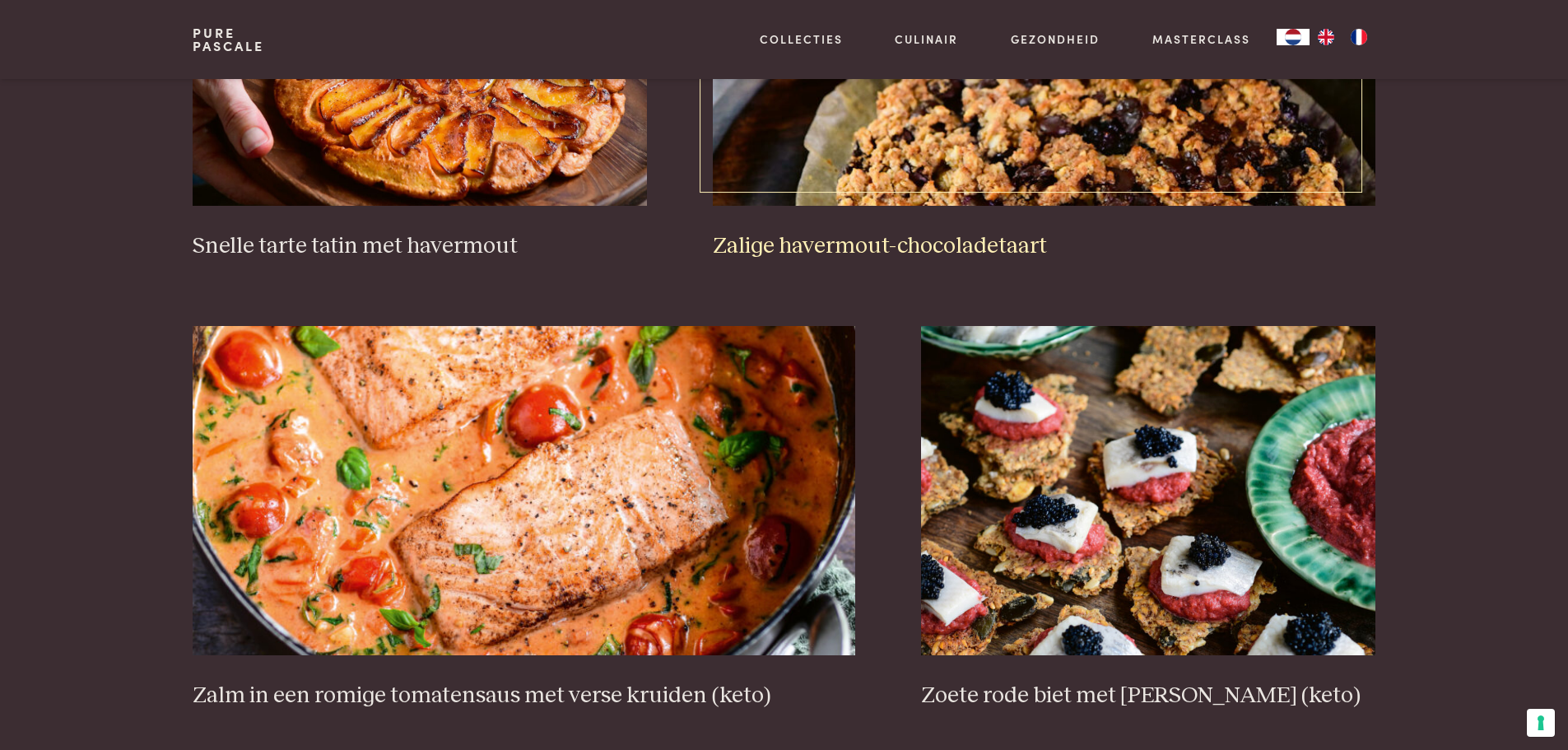
click at [892, 166] on img at bounding box center [1044, 41] width 663 height 330
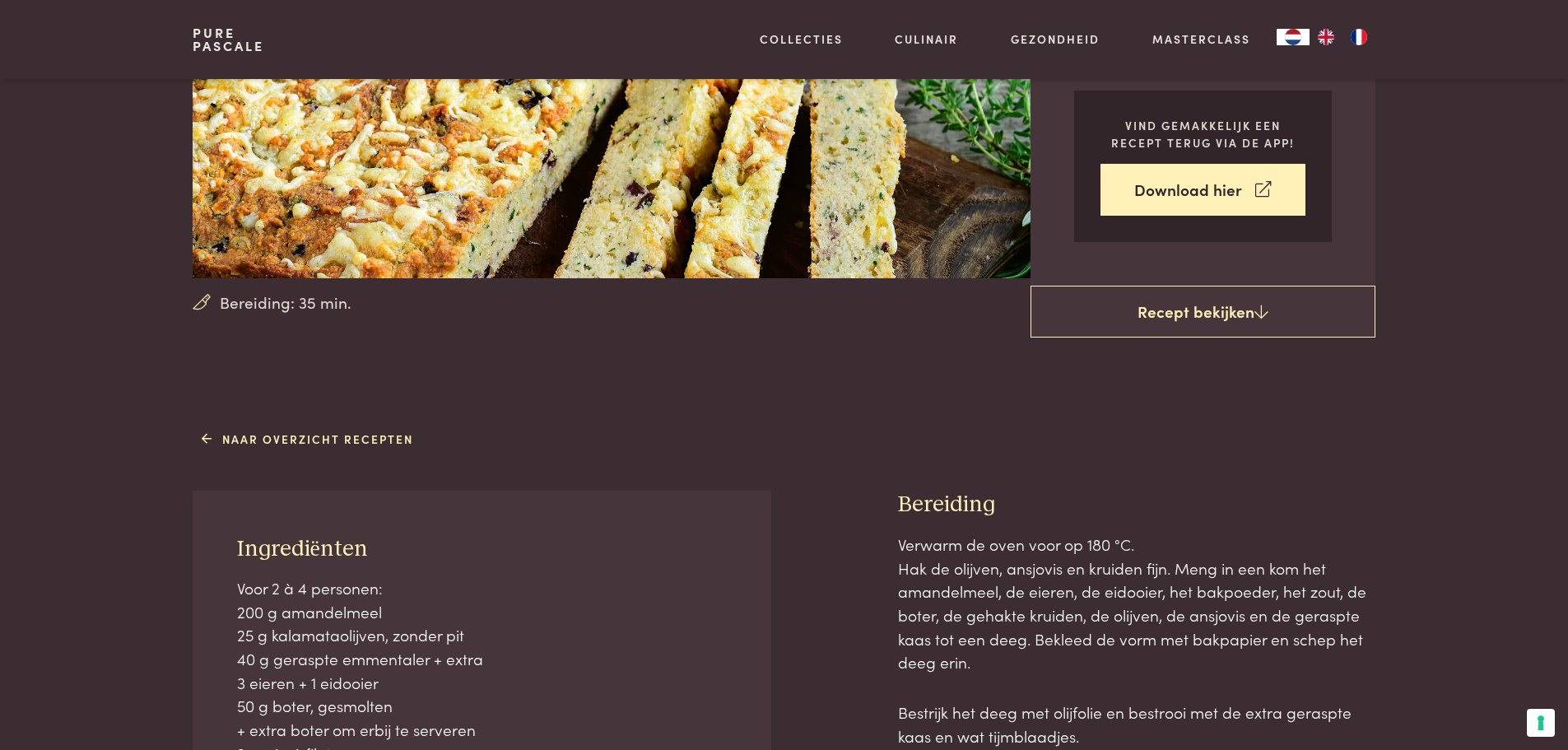
scroll to position [493, 0]
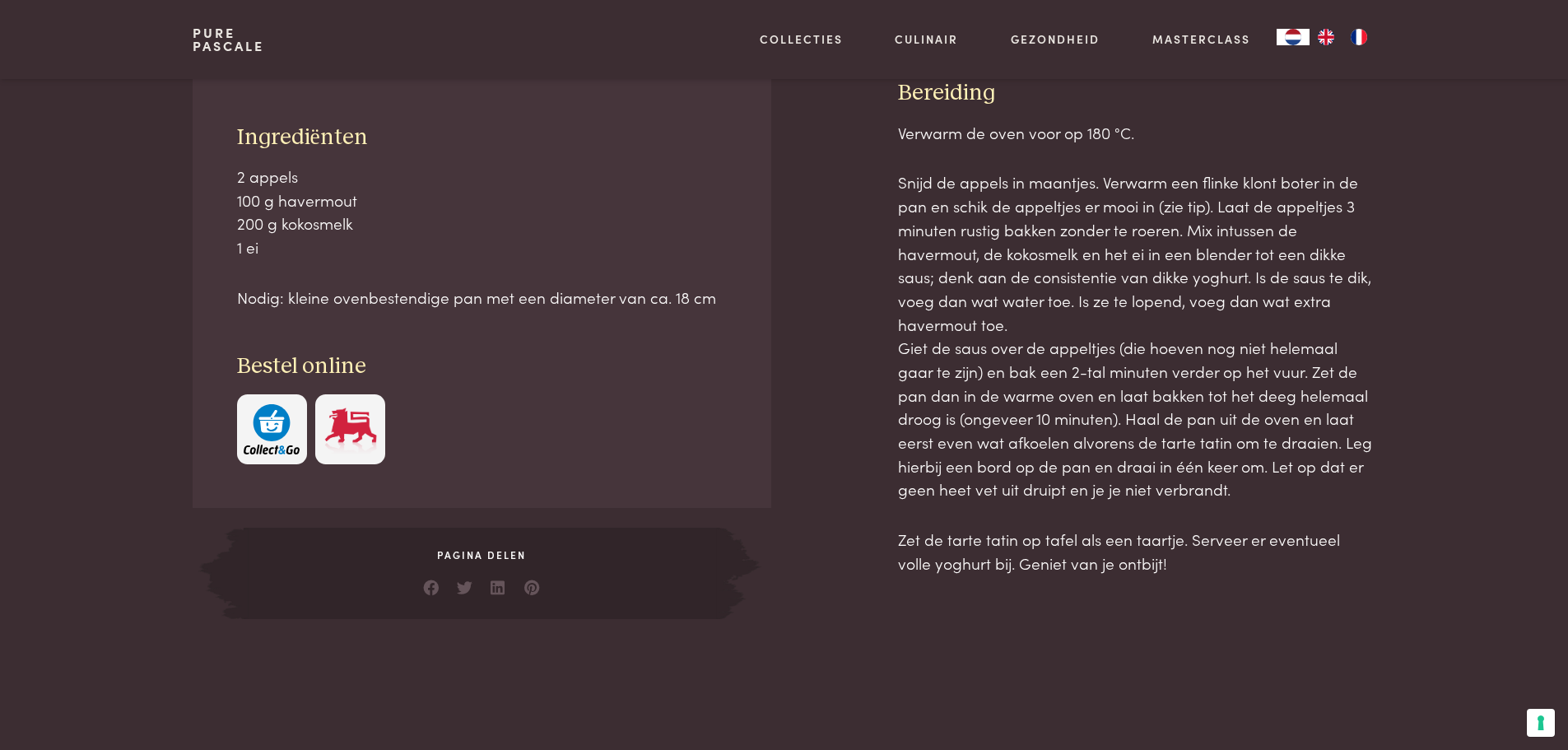
scroll to position [823, 0]
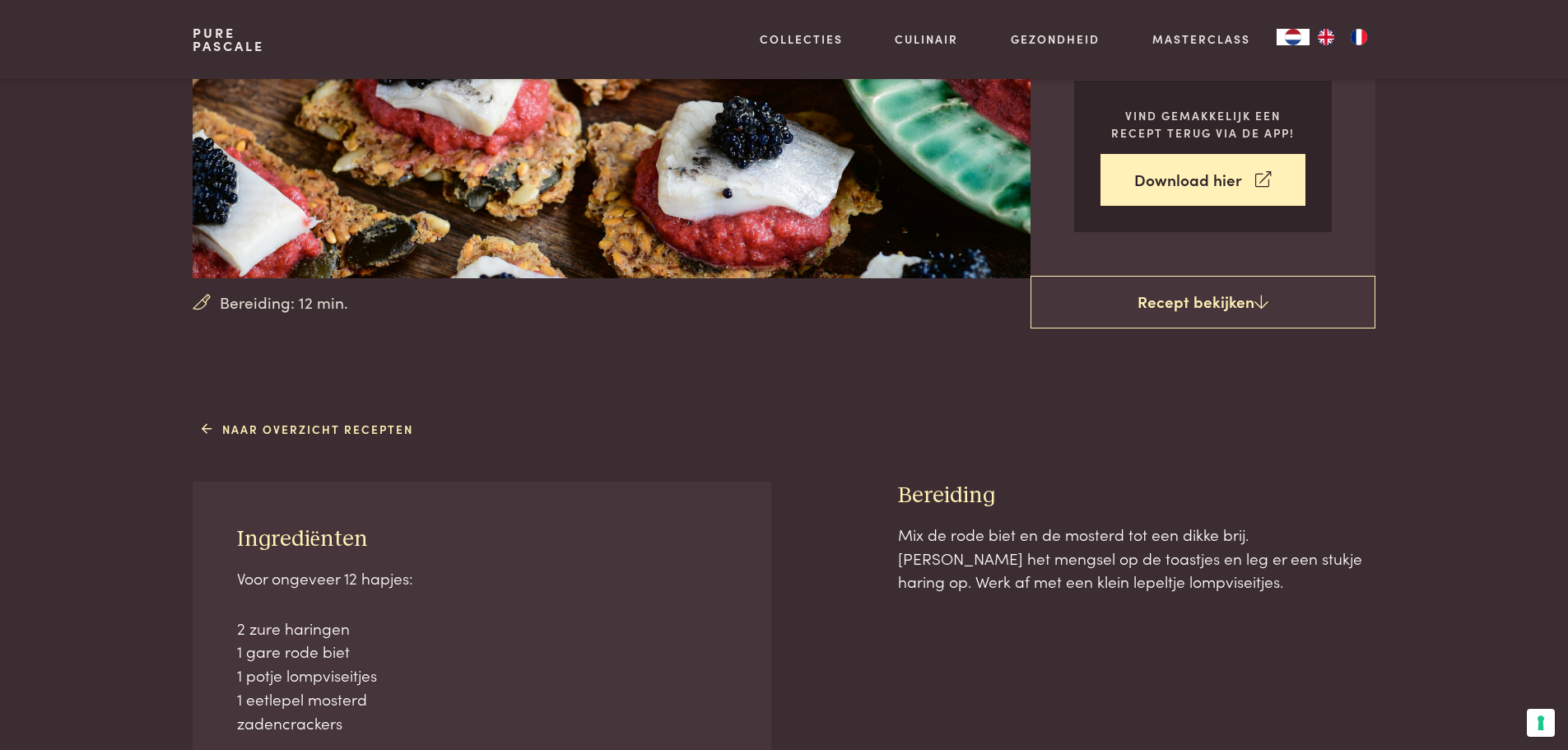
scroll to position [412, 0]
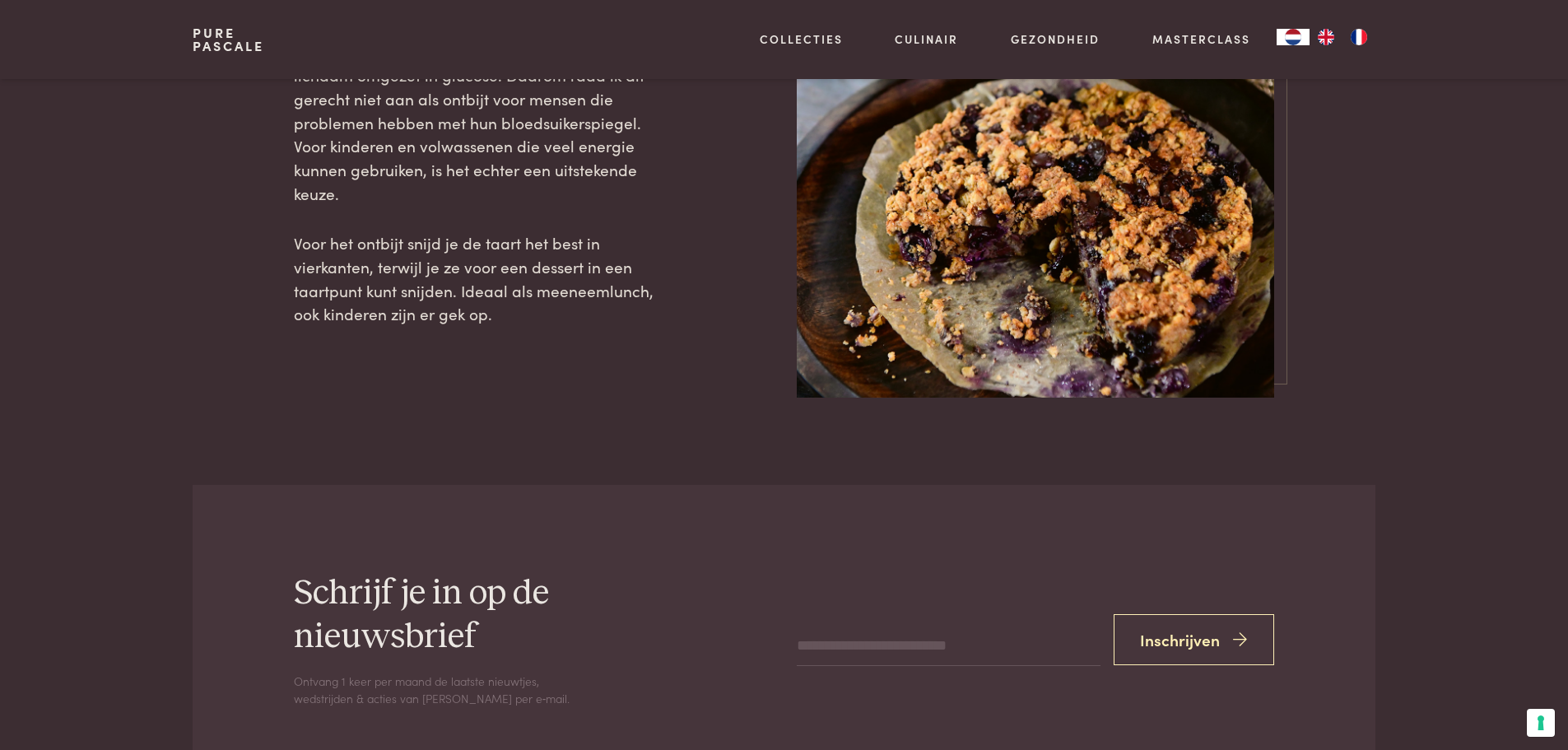
scroll to position [2386, 0]
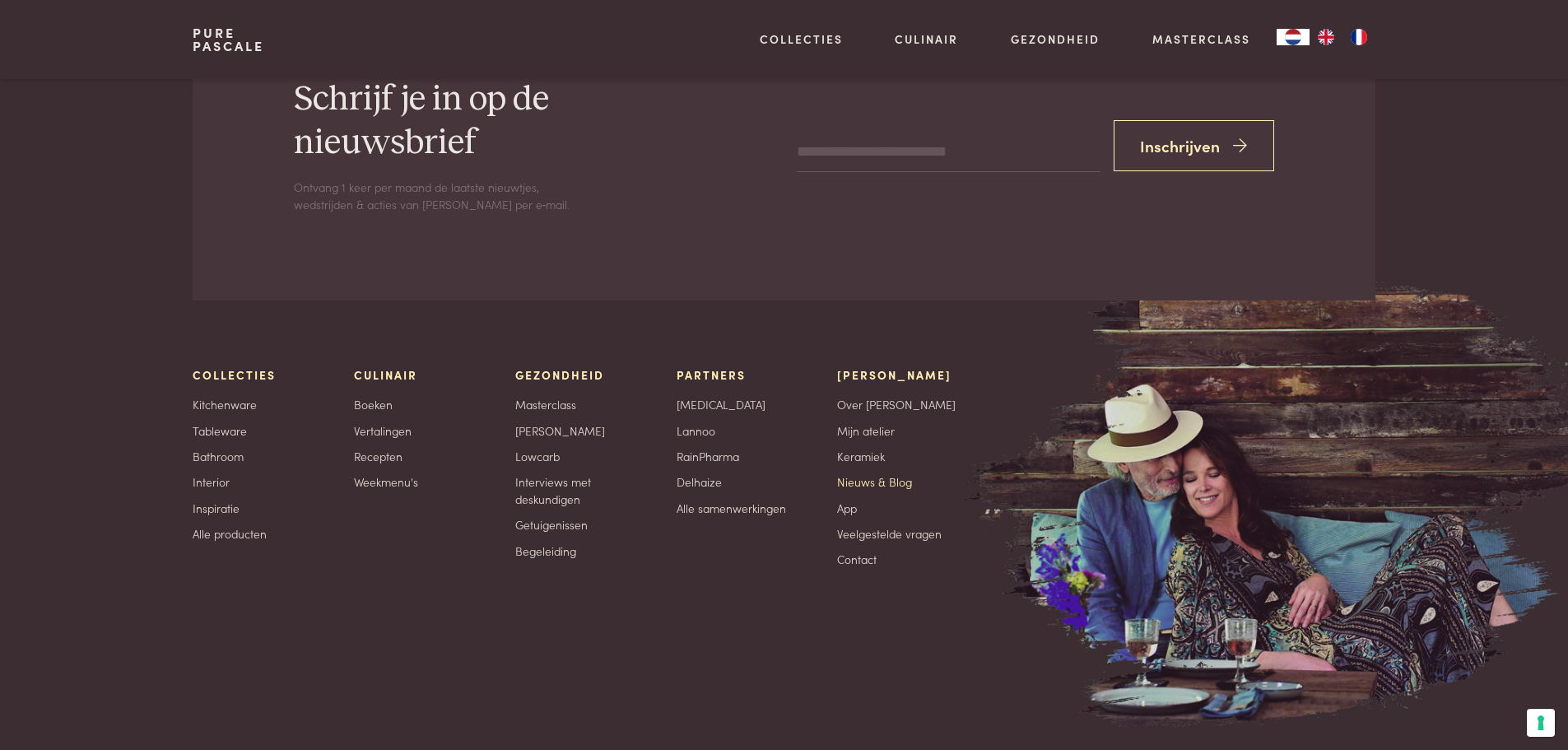
click at [870, 485] on link "Nieuws & Blog" at bounding box center [875, 482] width 75 height 18
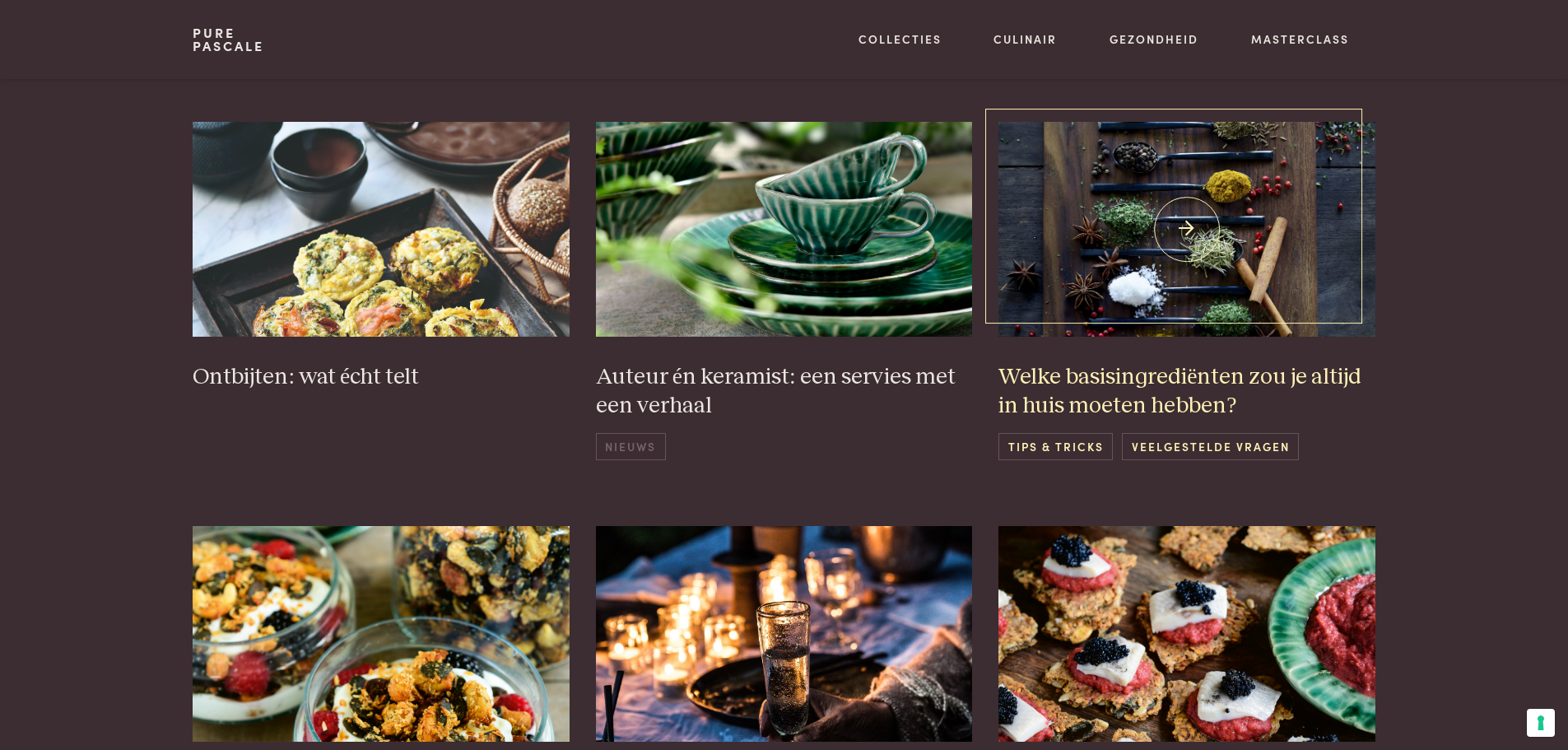
scroll to position [905, 0]
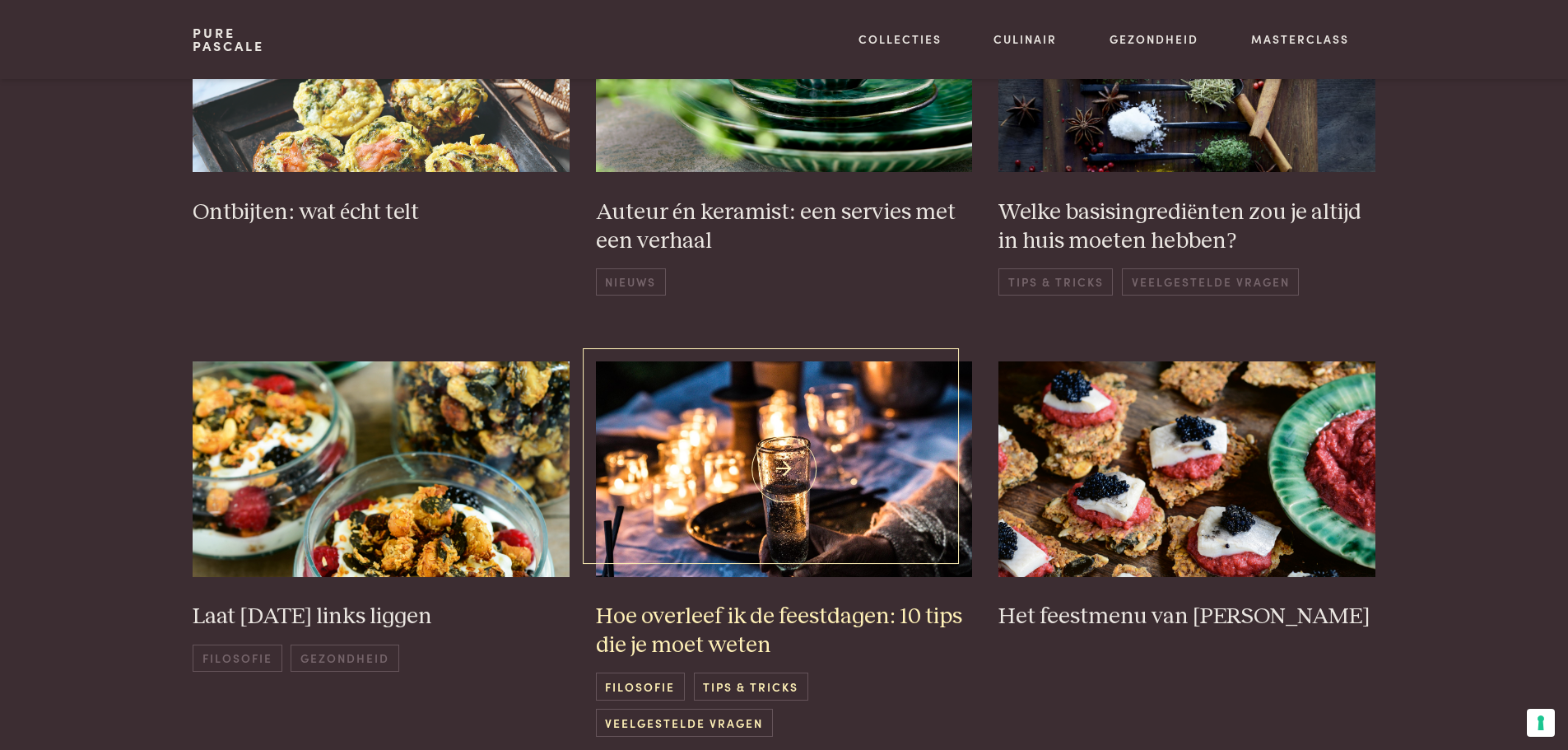
click at [869, 501] on img at bounding box center [785, 469] width 377 height 215
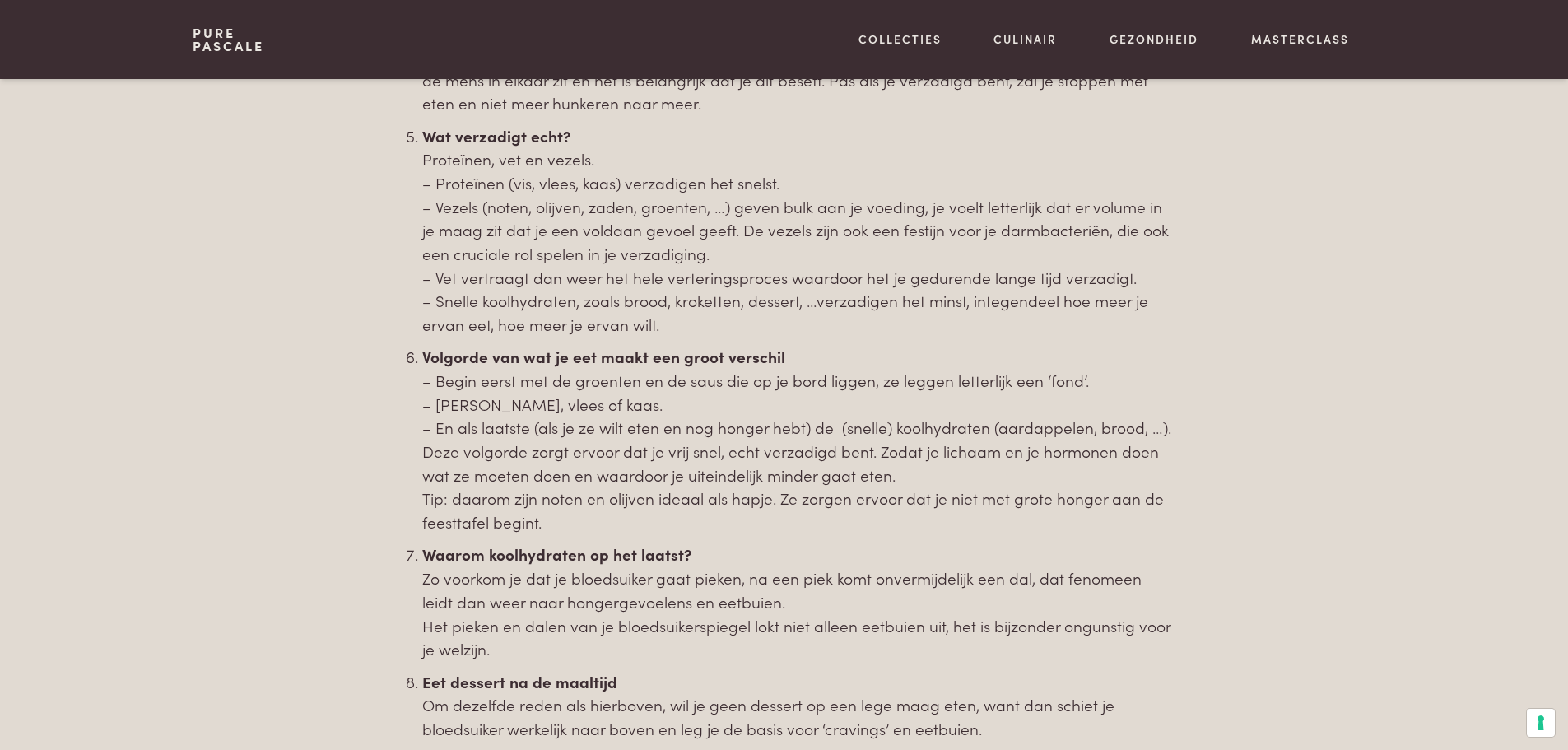
scroll to position [905, 0]
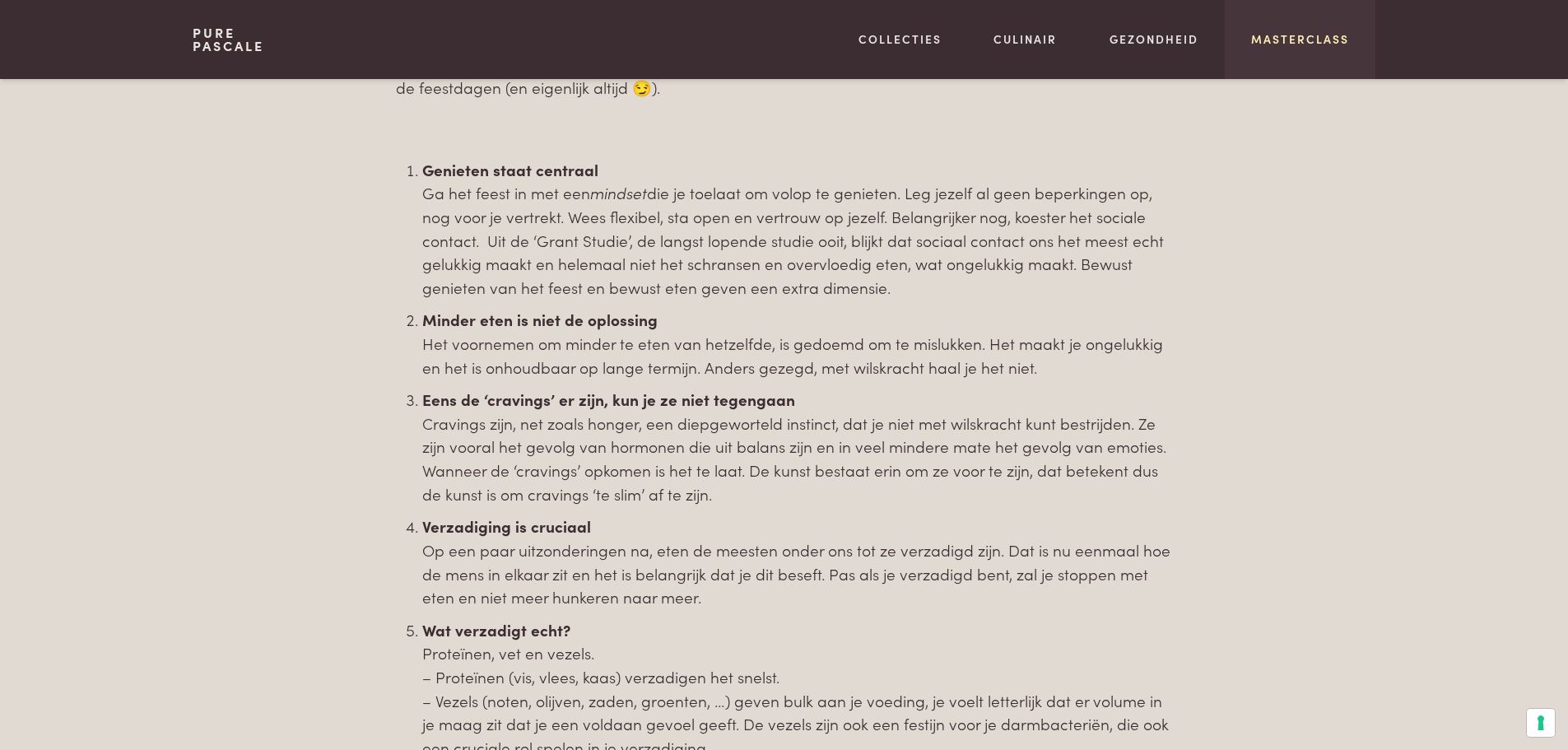
click at [1291, 42] on link "Masterclass" at bounding box center [1299, 39] width 98 height 18
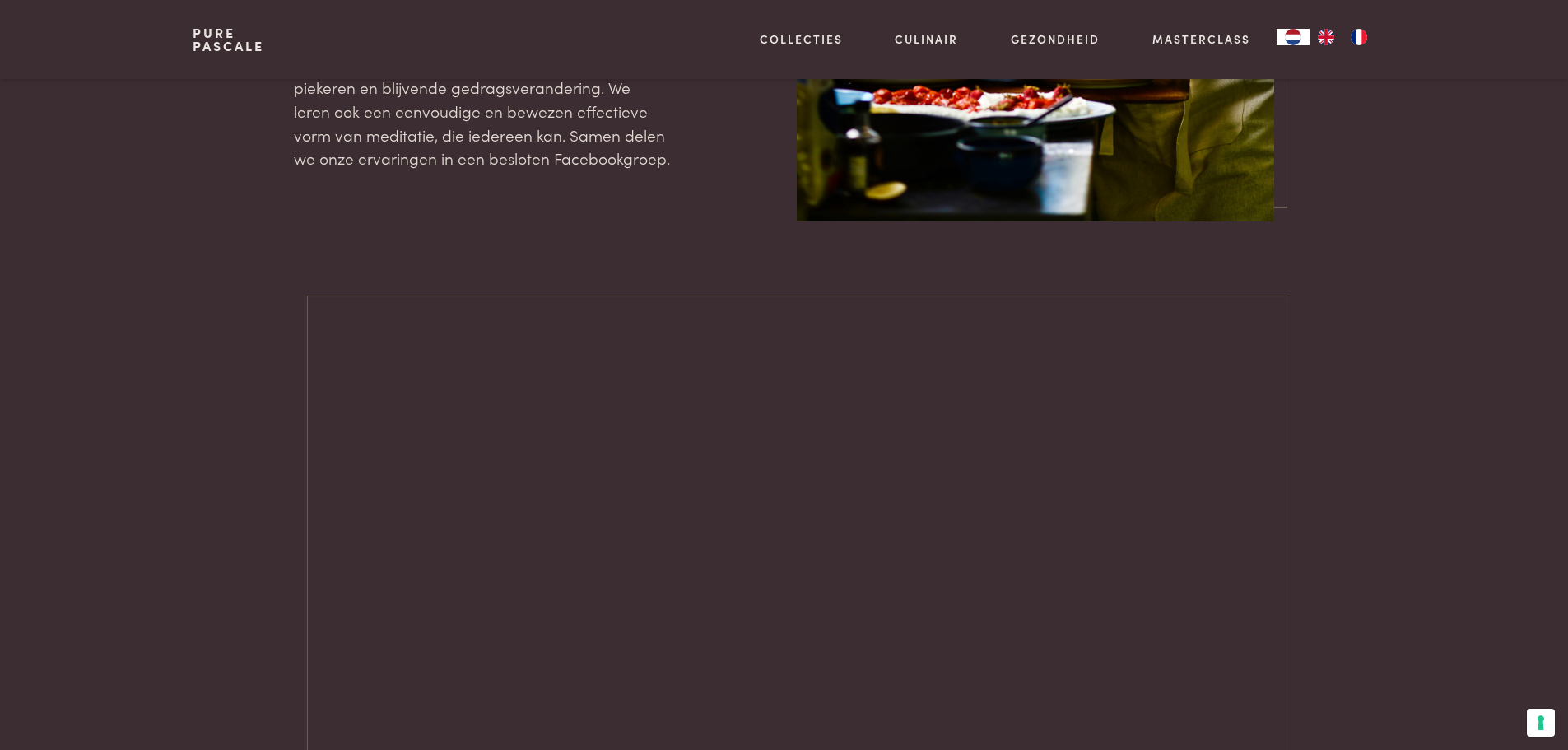
scroll to position [2304, 0]
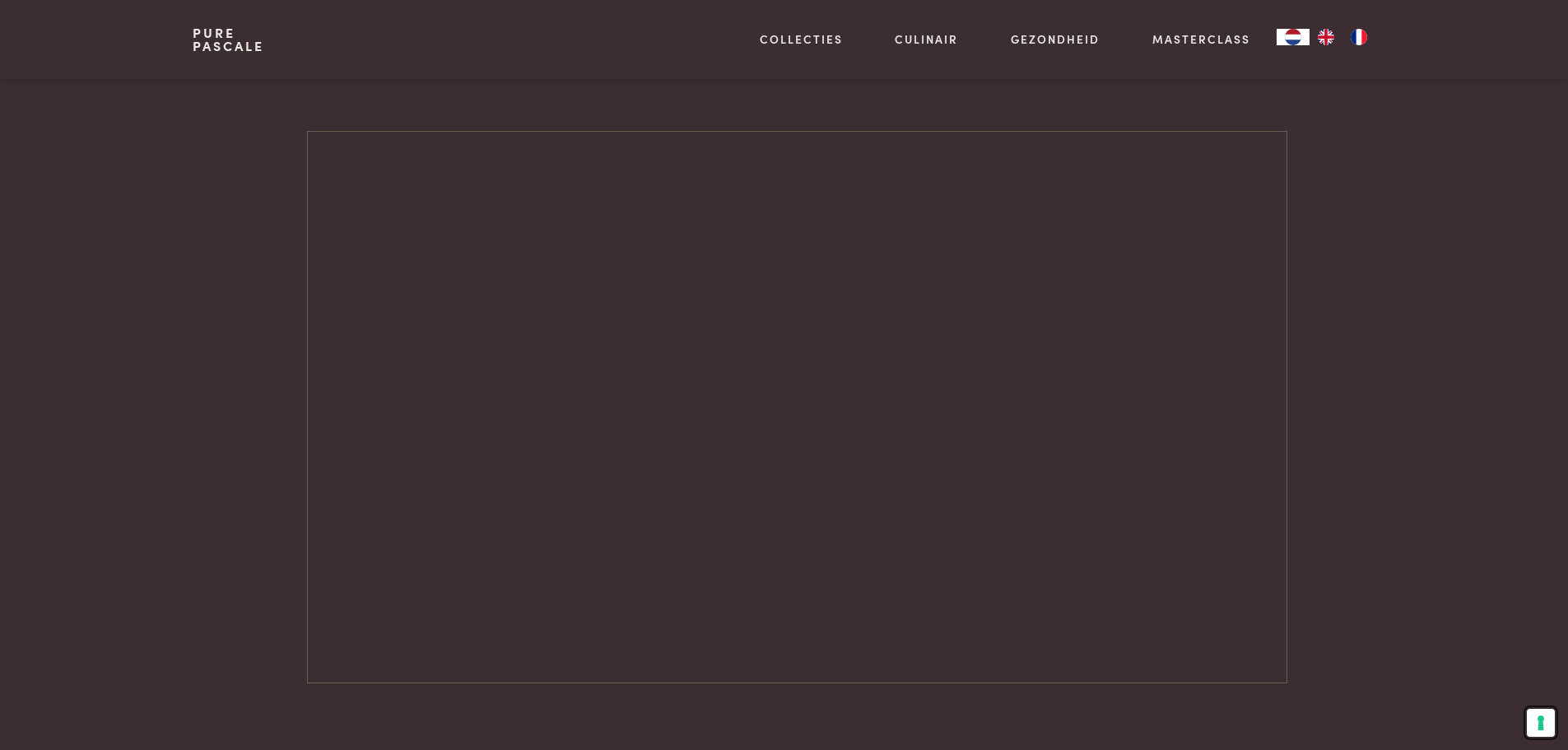
click at [1548, 718] on button "Uw voorkeuren voor toestemming voor trackingtechnologieën" at bounding box center [1541, 722] width 28 height 28
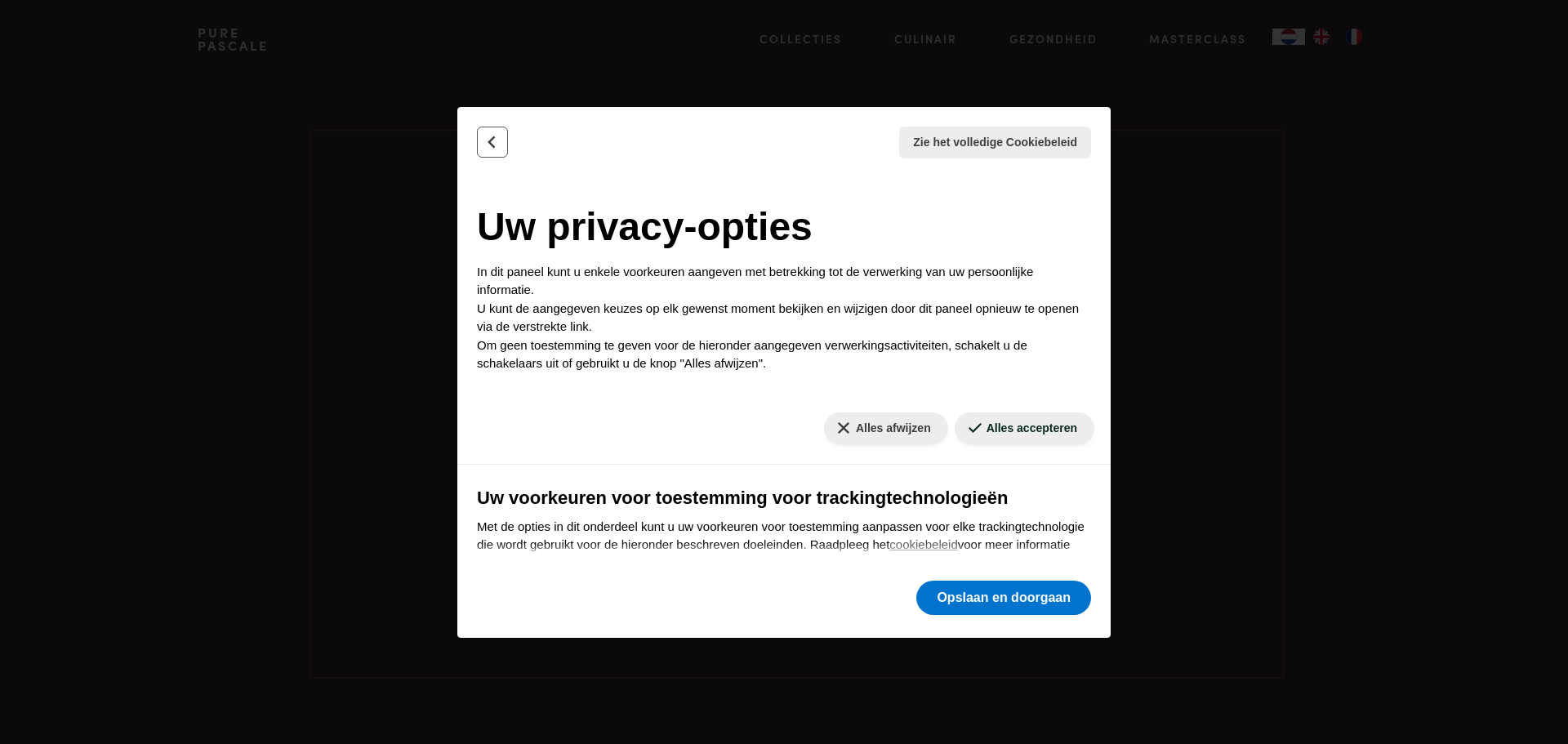
click at [488, 142] on icon "Terug" at bounding box center [492, 142] width 17 height 17
